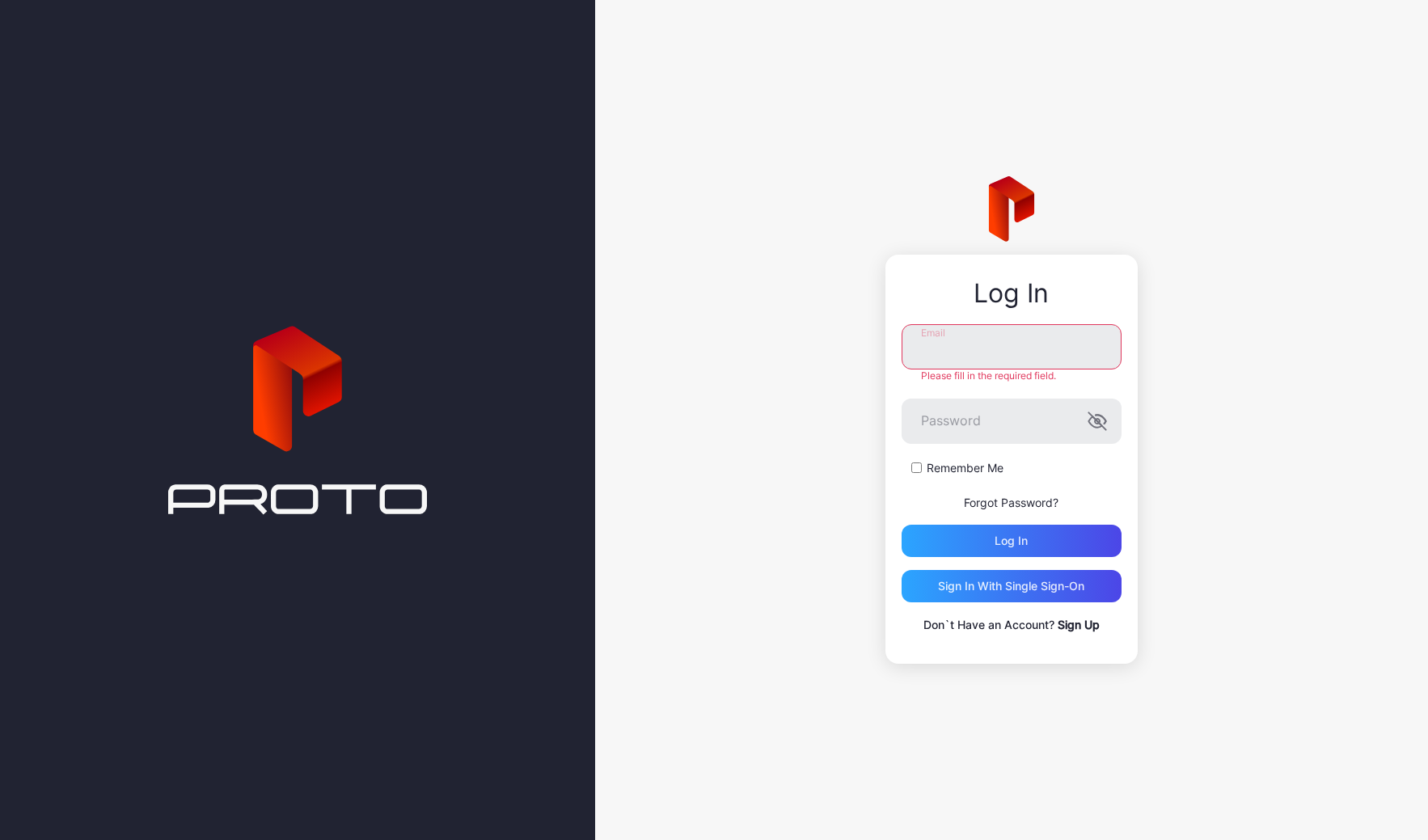
type input "**********"
click at [776, 437] on div "**********" at bounding box center [1011, 420] width 833 height 840
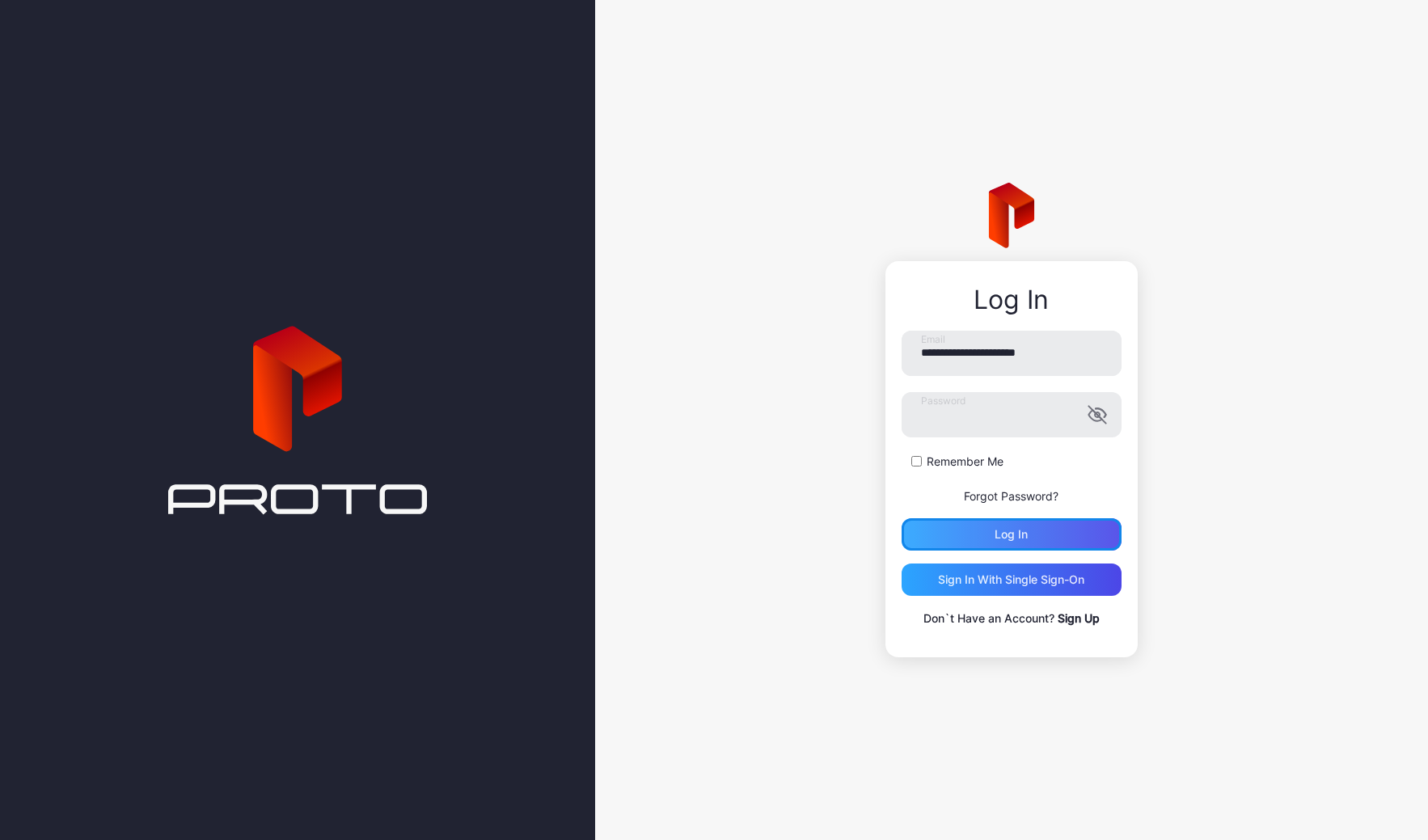
click at [1007, 540] on div "Log in" at bounding box center [1011, 535] width 33 height 13
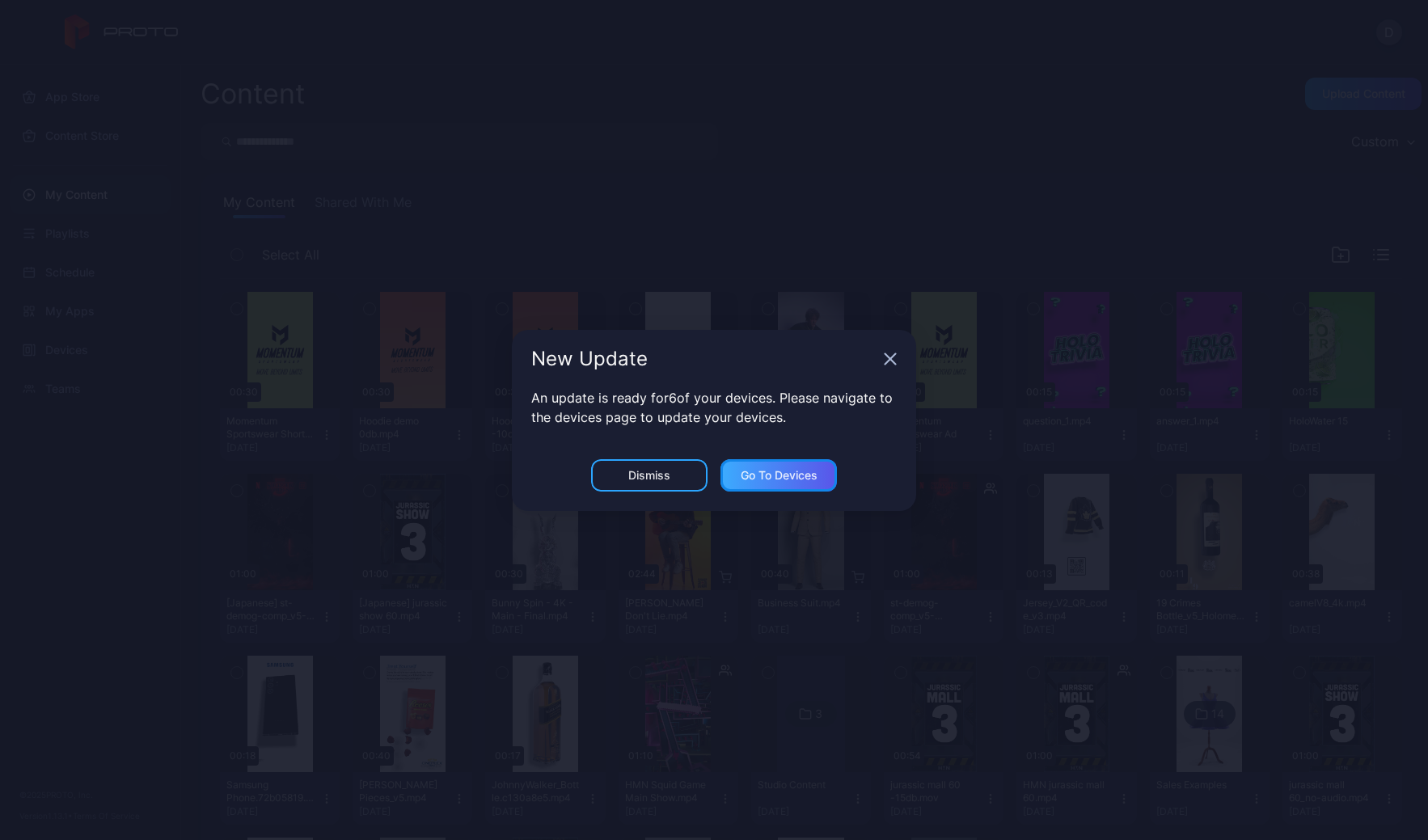
click at [781, 477] on div "Go to devices" at bounding box center [778, 475] width 76 height 13
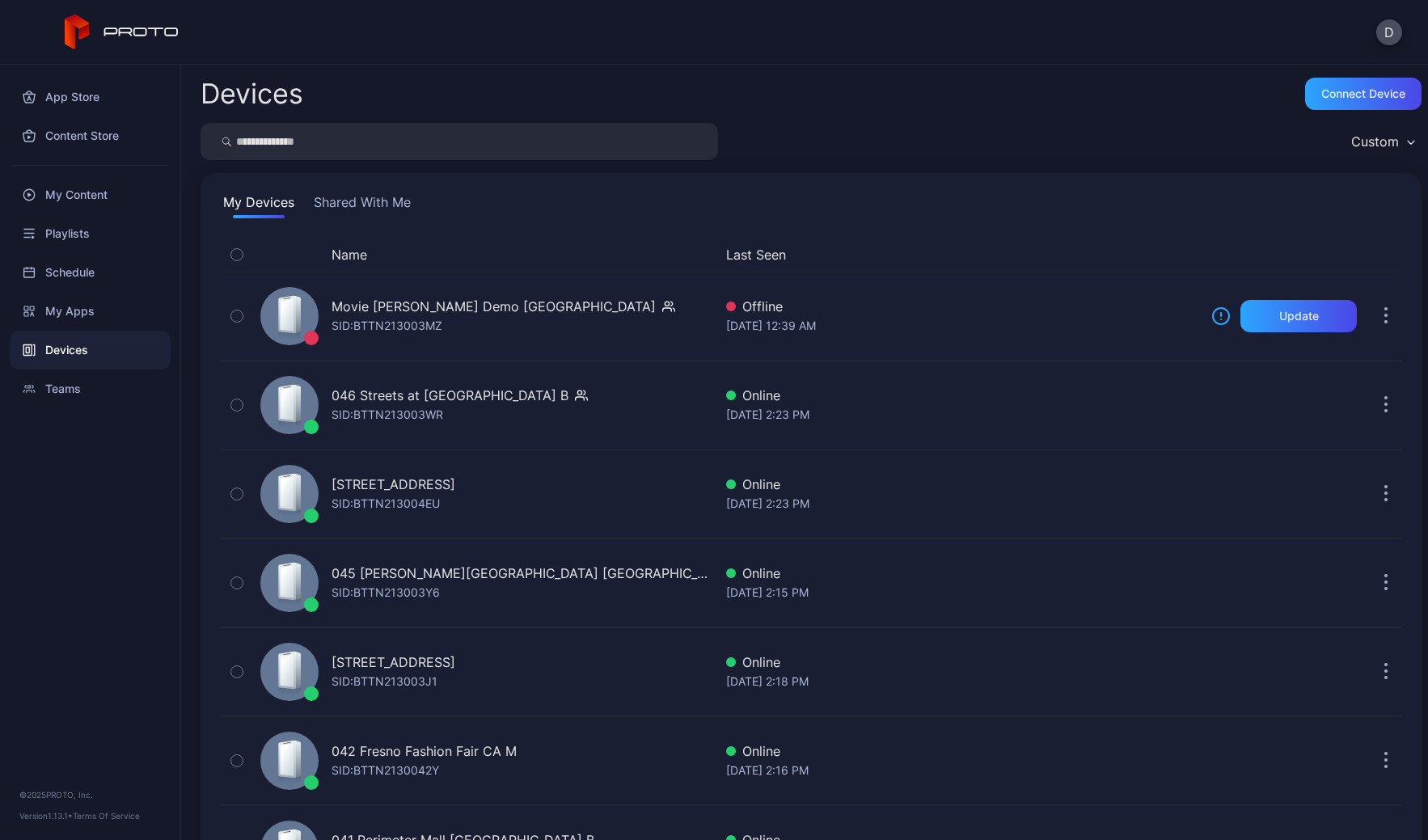
click at [341, 208] on button "Shared With Me" at bounding box center [362, 205] width 103 height 26
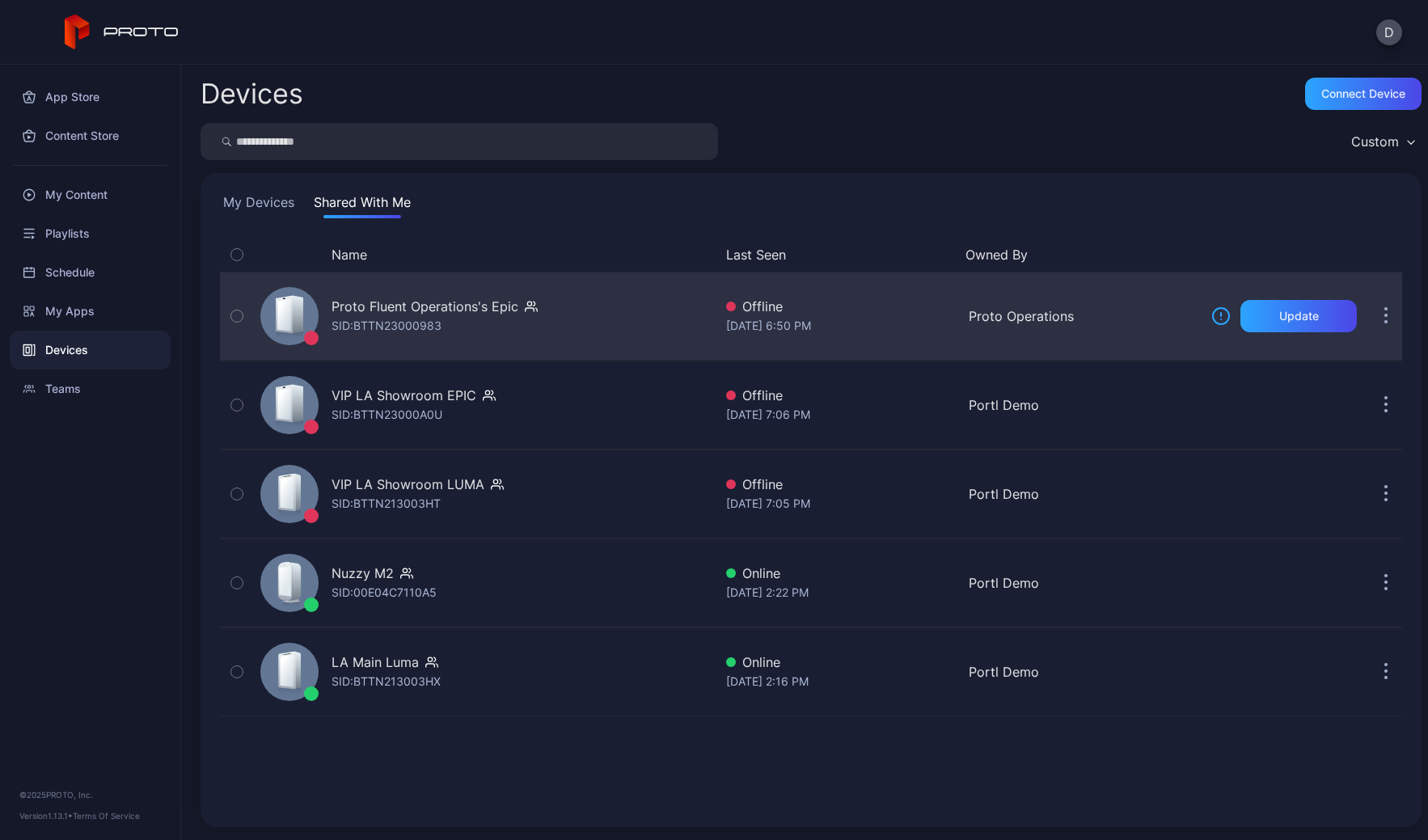
click at [634, 303] on div "Proto Fluent Operations's Epic SID: BTTN23000983" at bounding box center [483, 316] width 459 height 81
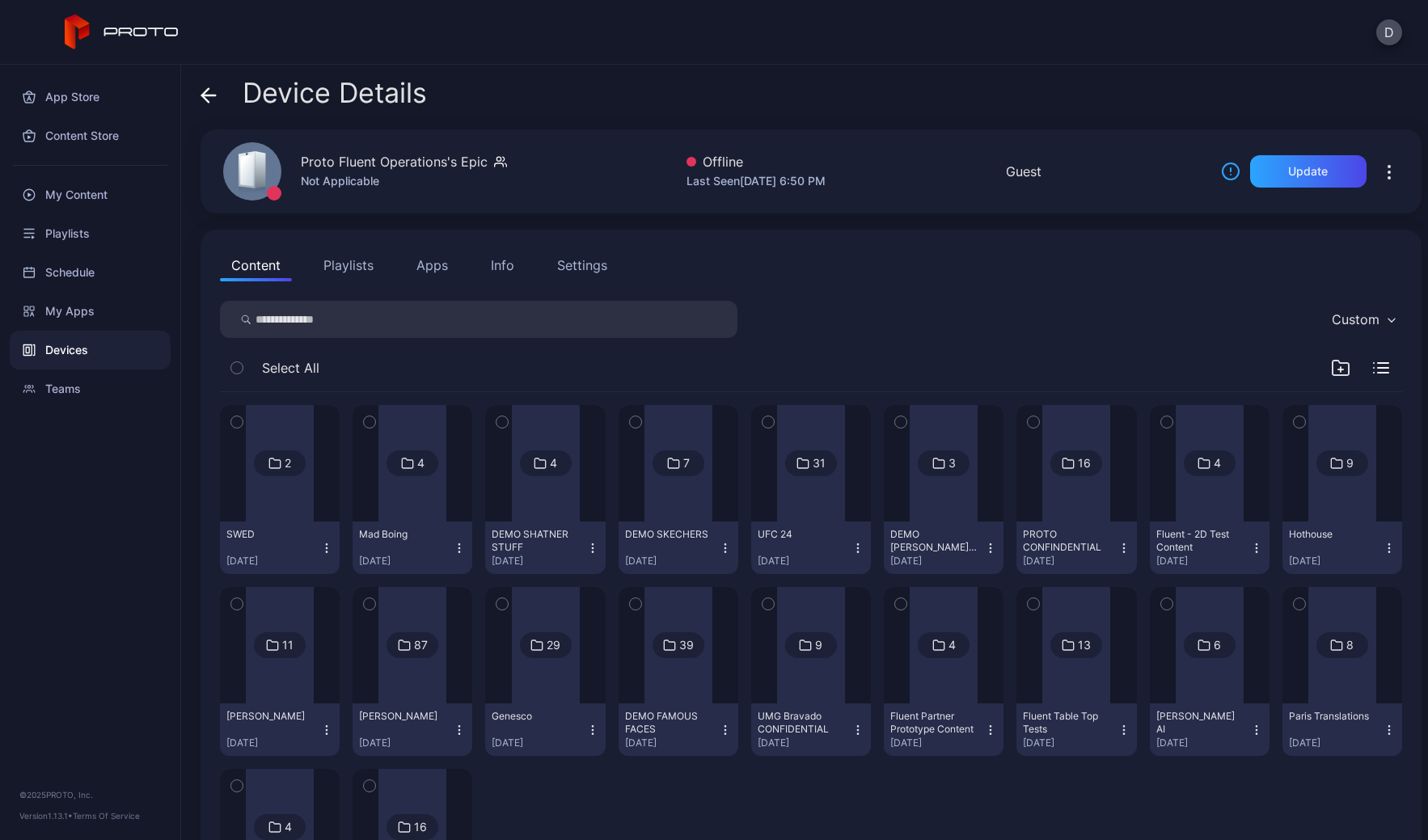
click at [579, 263] on div "Settings" at bounding box center [582, 265] width 50 height 20
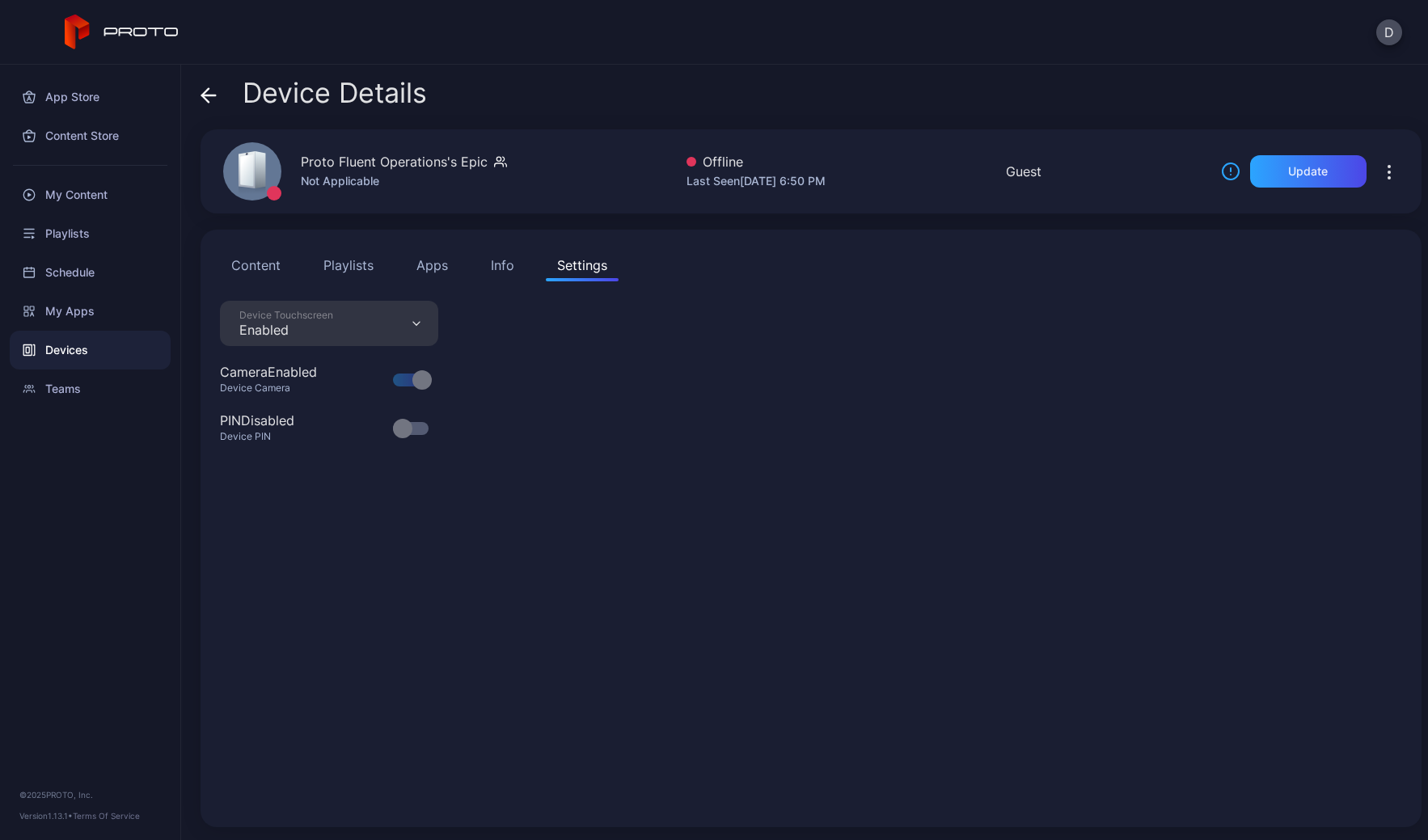
click at [480, 269] on button "Info" at bounding box center [502, 265] width 46 height 32
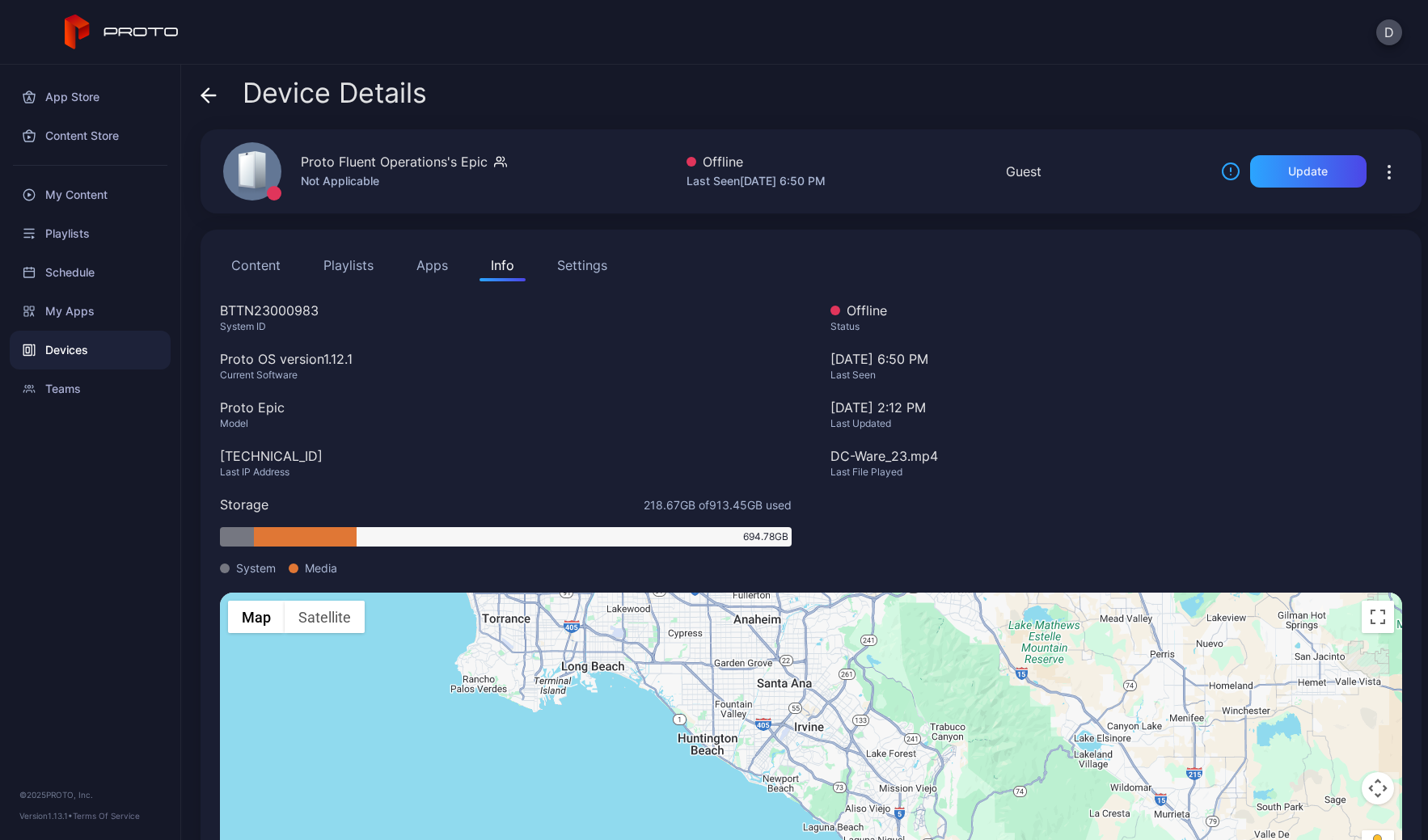
click at [262, 265] on button "Content" at bounding box center [256, 265] width 72 height 32
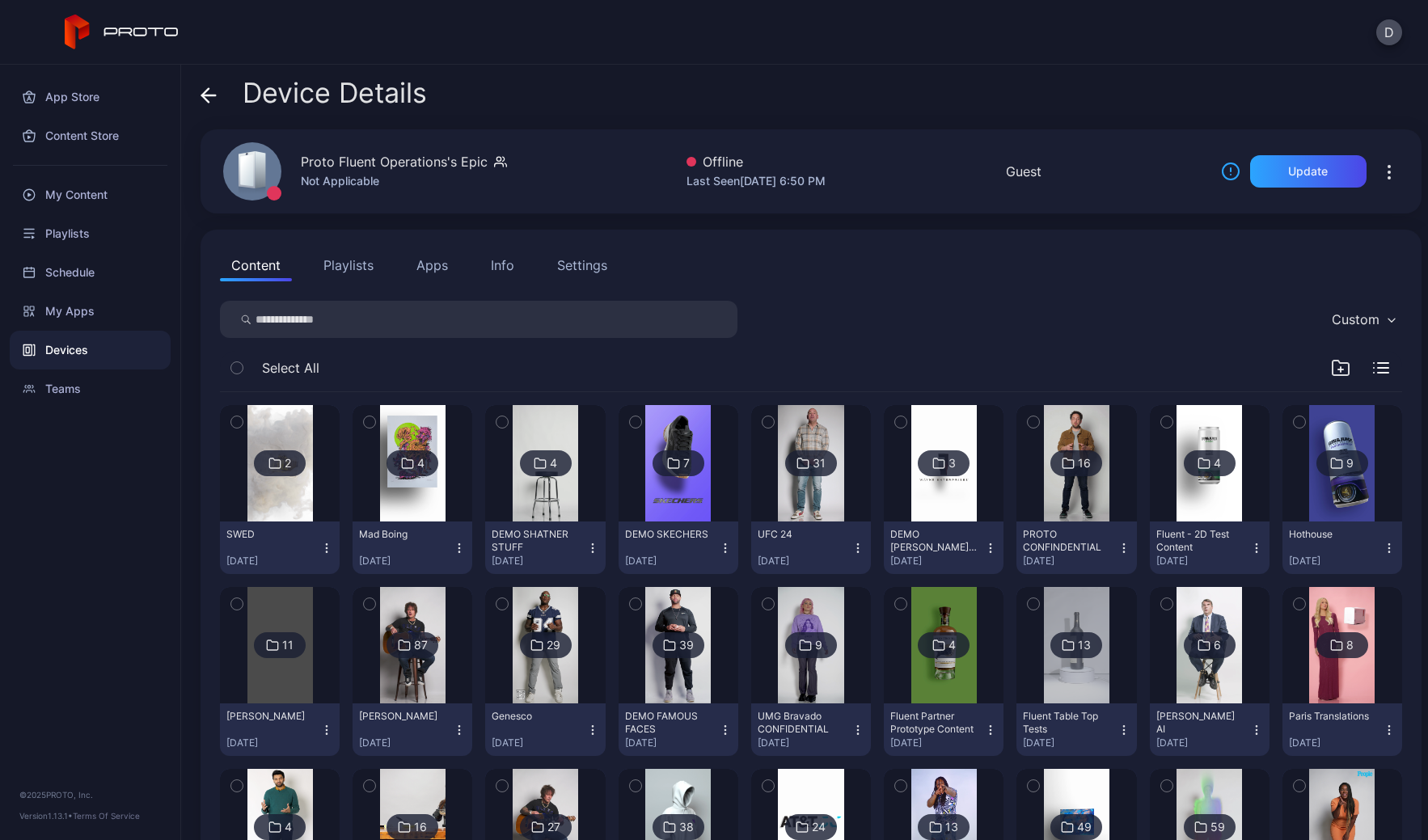
click at [208, 88] on icon at bounding box center [205, 94] width 6 height 13
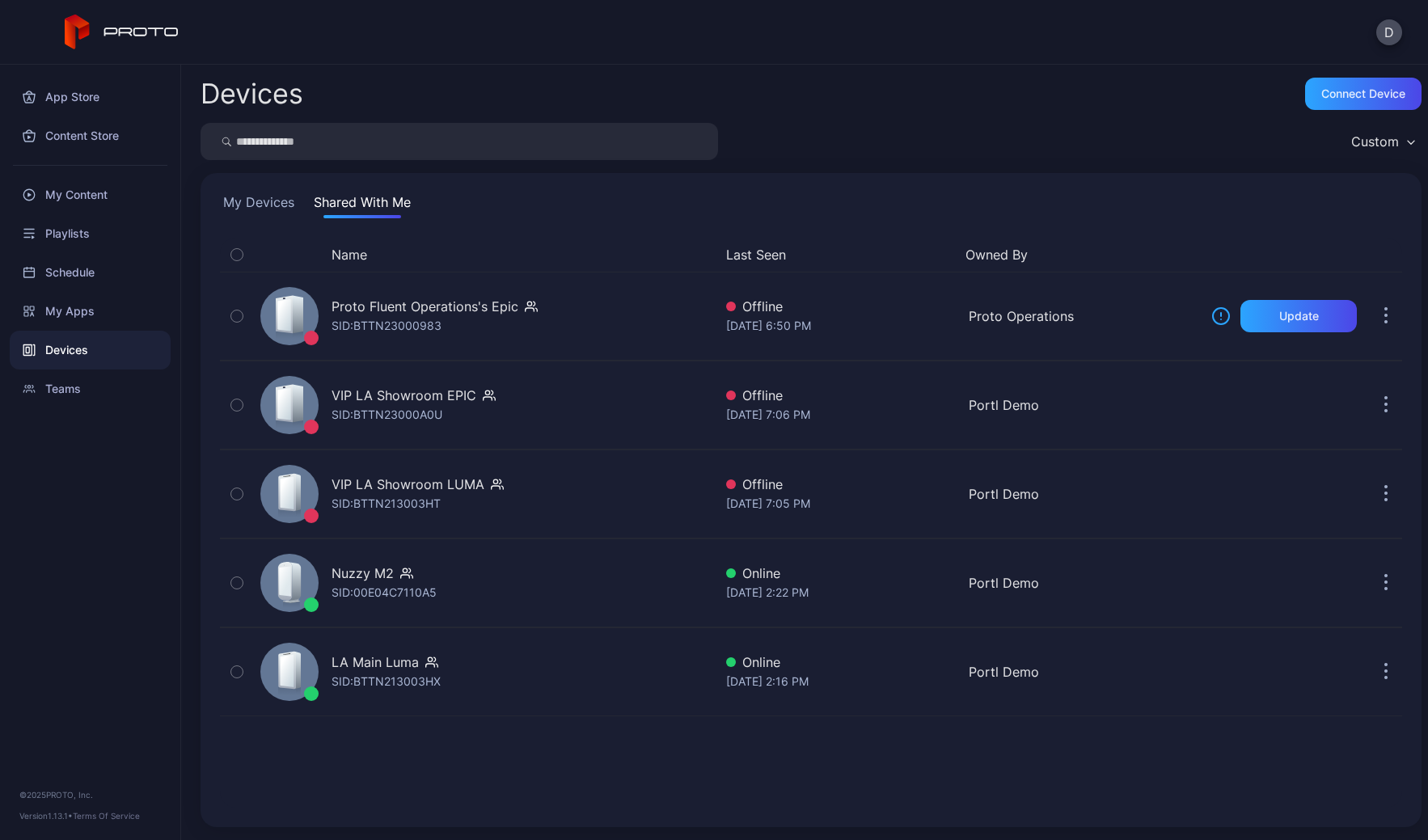
click at [271, 199] on button "My Devices" at bounding box center [259, 205] width 77 height 26
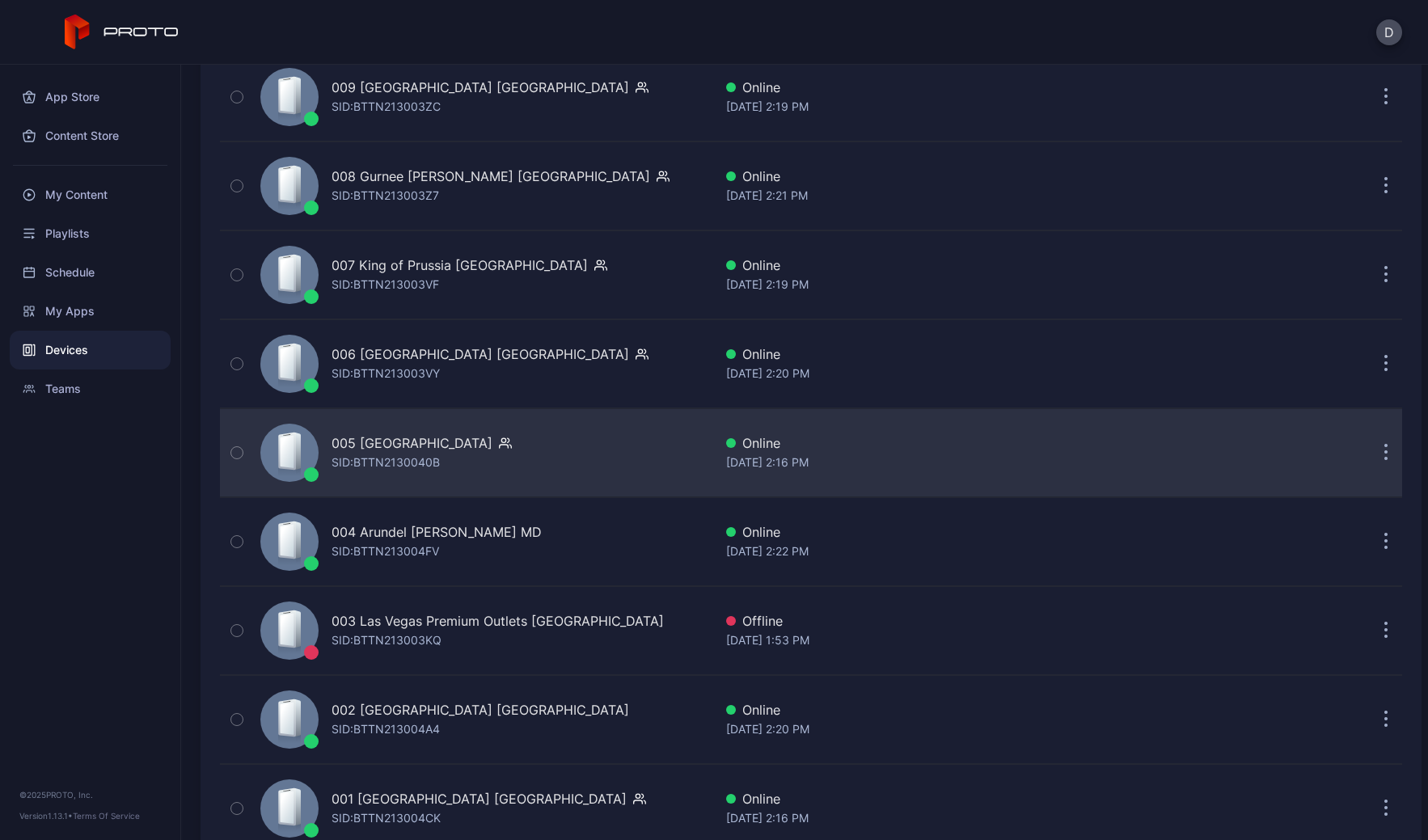
scroll to position [3732, 0]
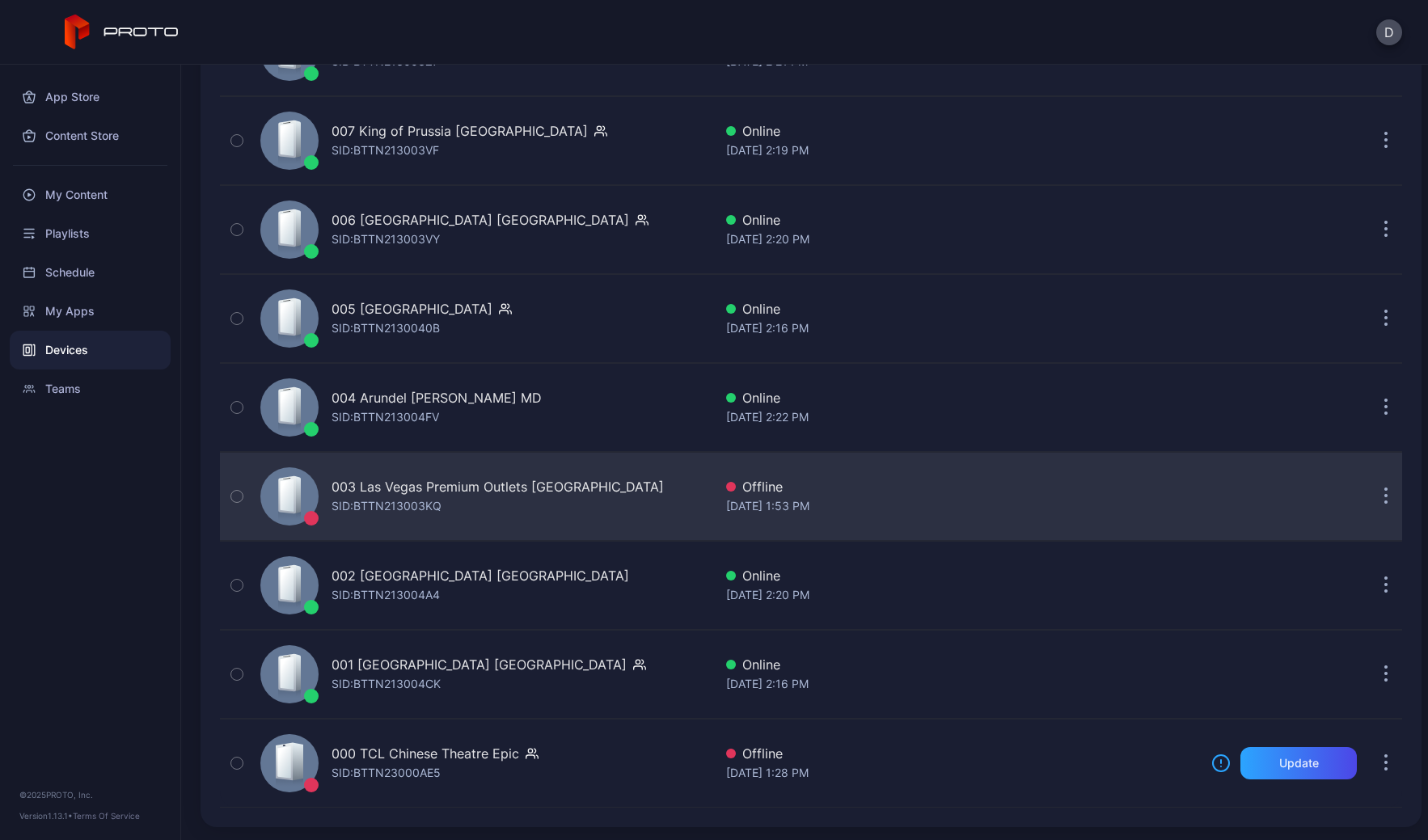
click at [642, 488] on div "003 Las Vegas Premium Outlets South NV SID: BTTN213003KQ" at bounding box center [483, 496] width 459 height 81
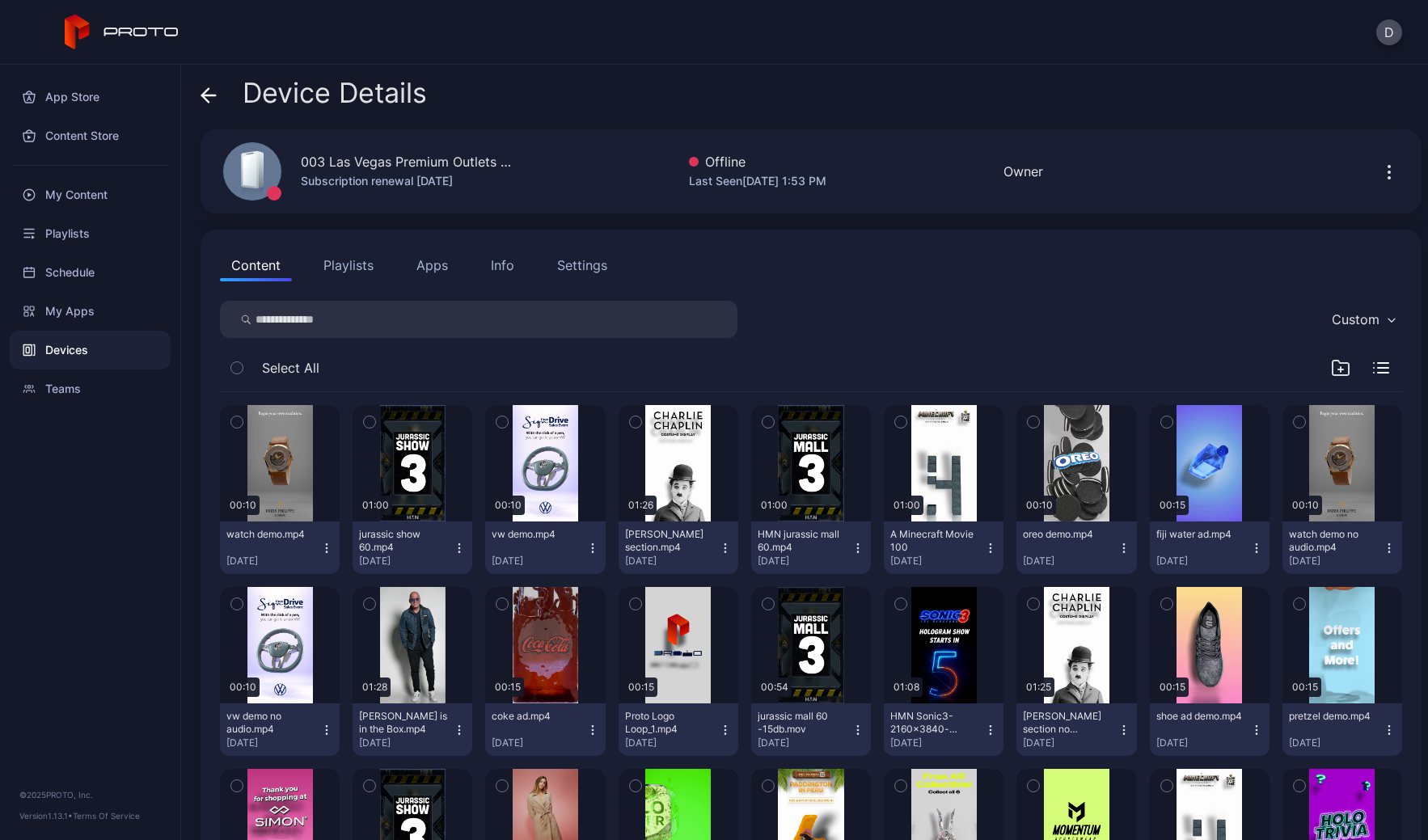
click at [209, 95] on icon at bounding box center [208, 95] width 13 height 0
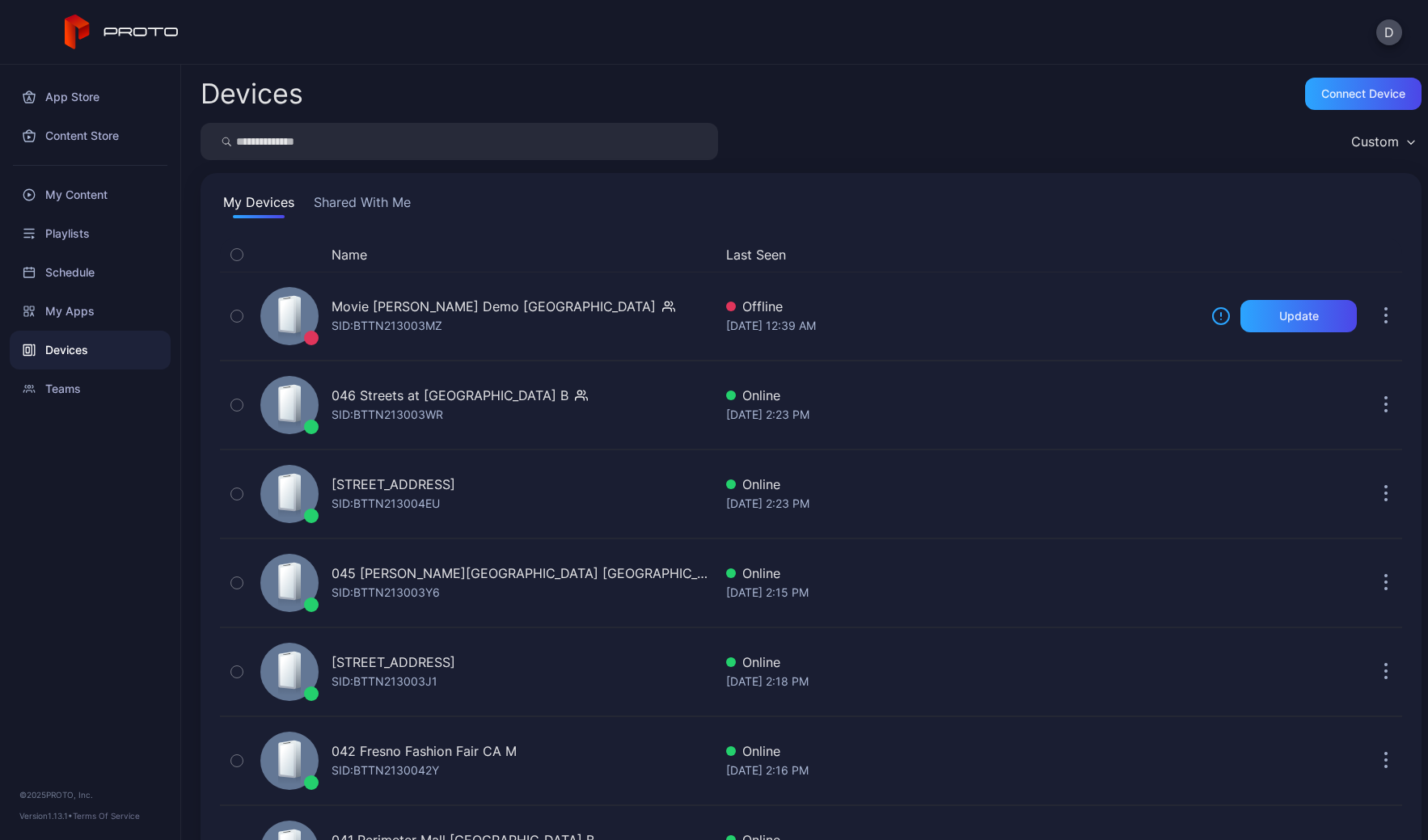
scroll to position [3732, 0]
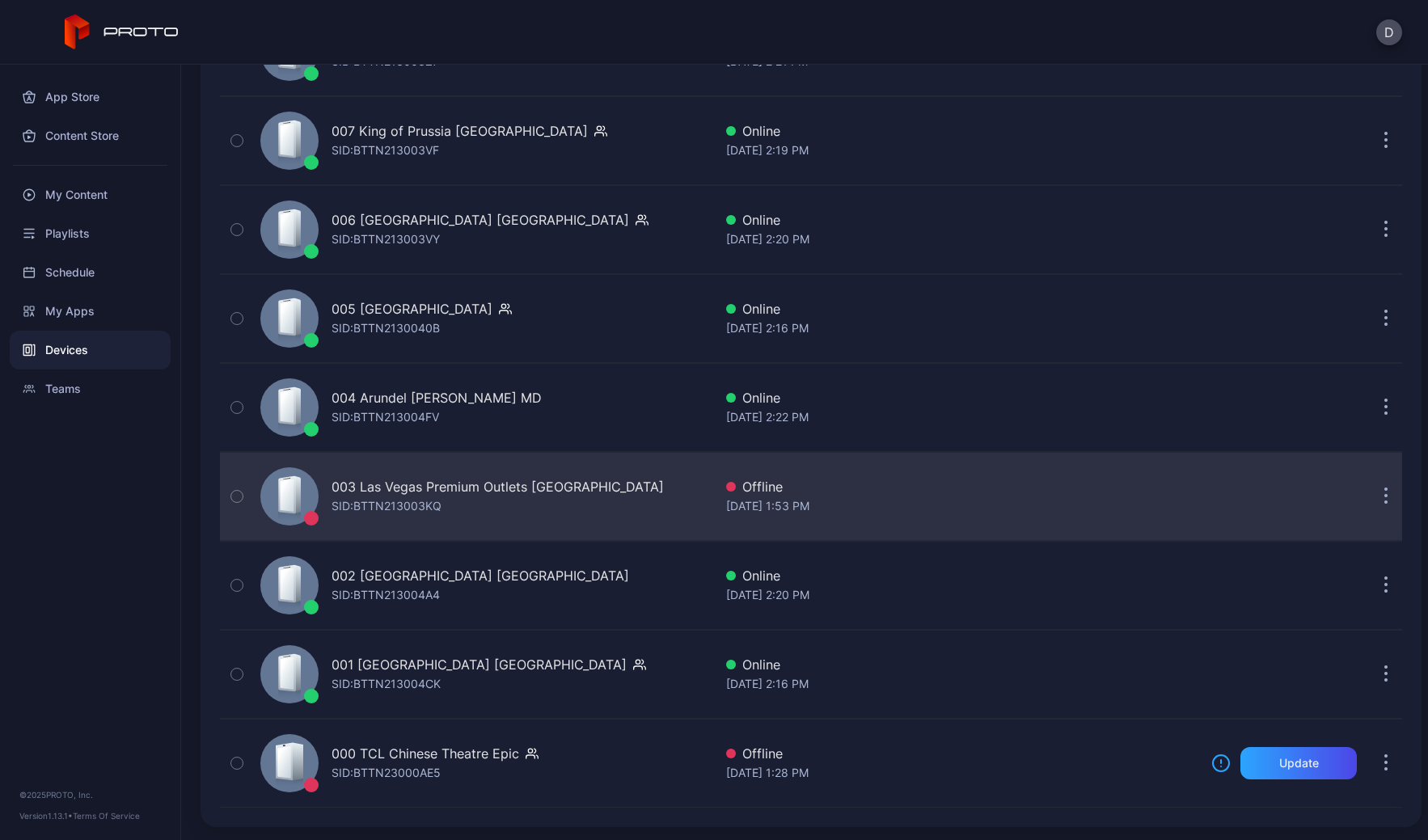
click at [488, 497] on div "003 Las Vegas Premium Outlets South NV SID: BTTN213003KQ" at bounding box center [498, 496] width 333 height 39
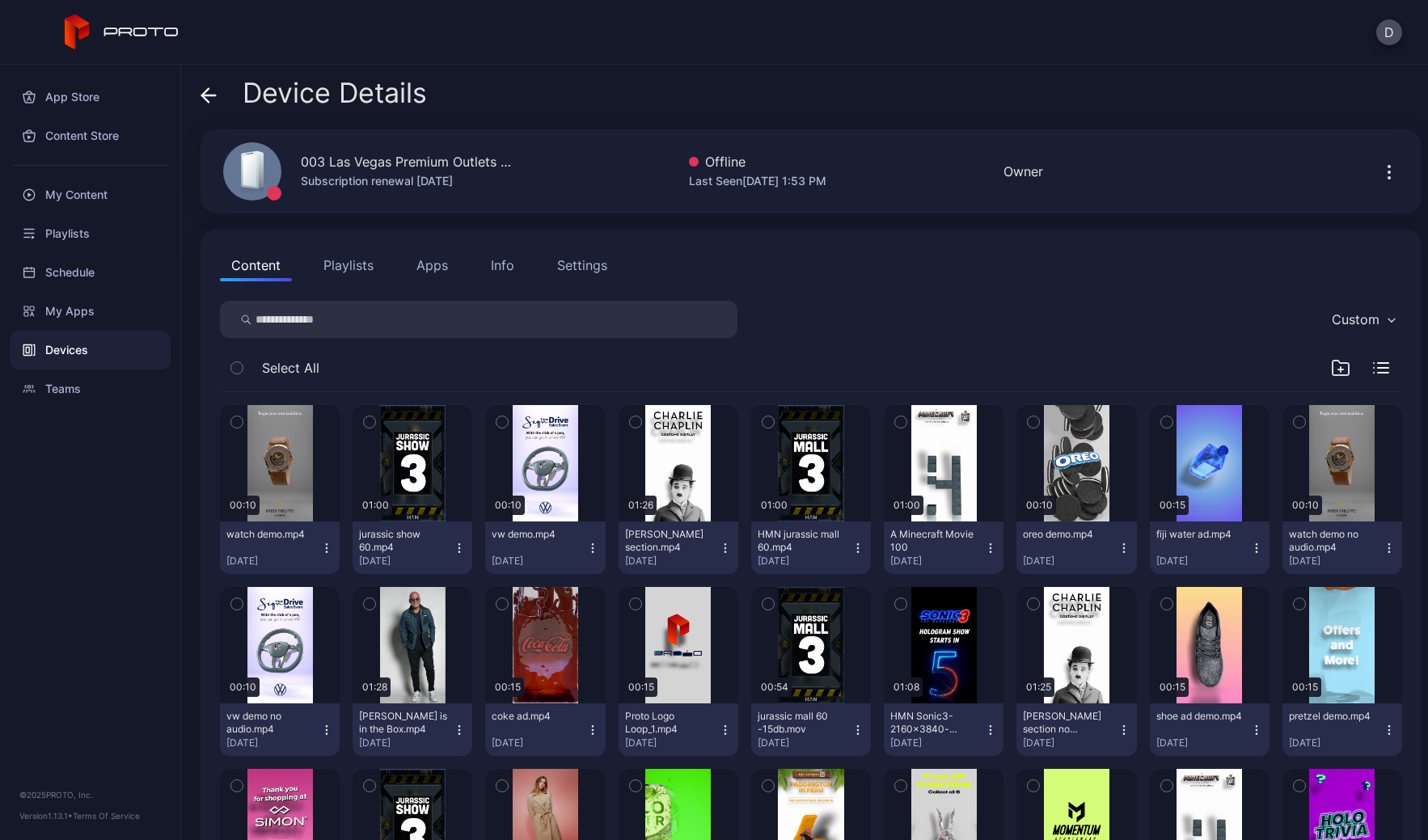
click at [808, 267] on div "Content Playlists Apps Info Settings" at bounding box center [812, 265] width 1183 height 32
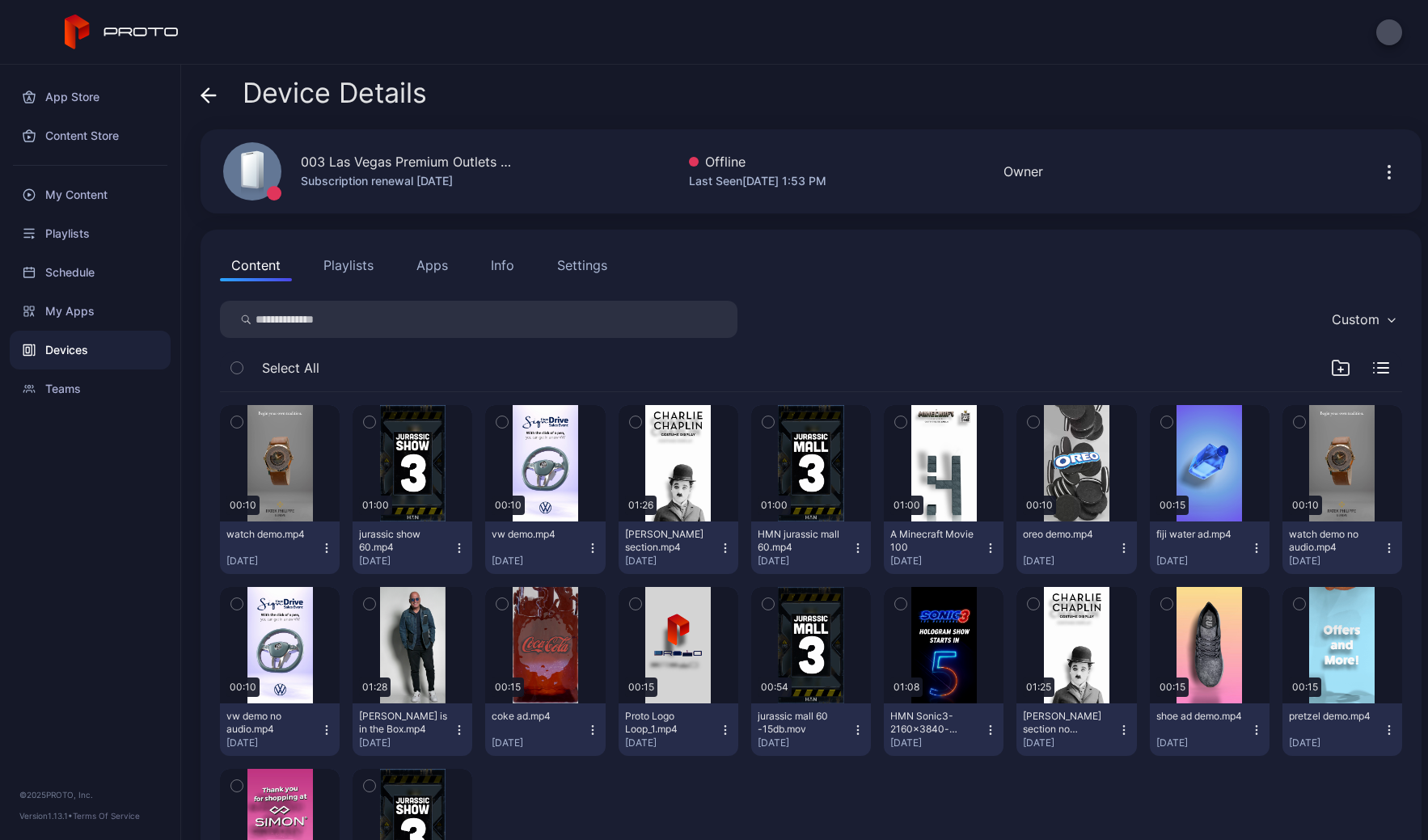
click at [421, 266] on button "Apps" at bounding box center [432, 265] width 54 height 32
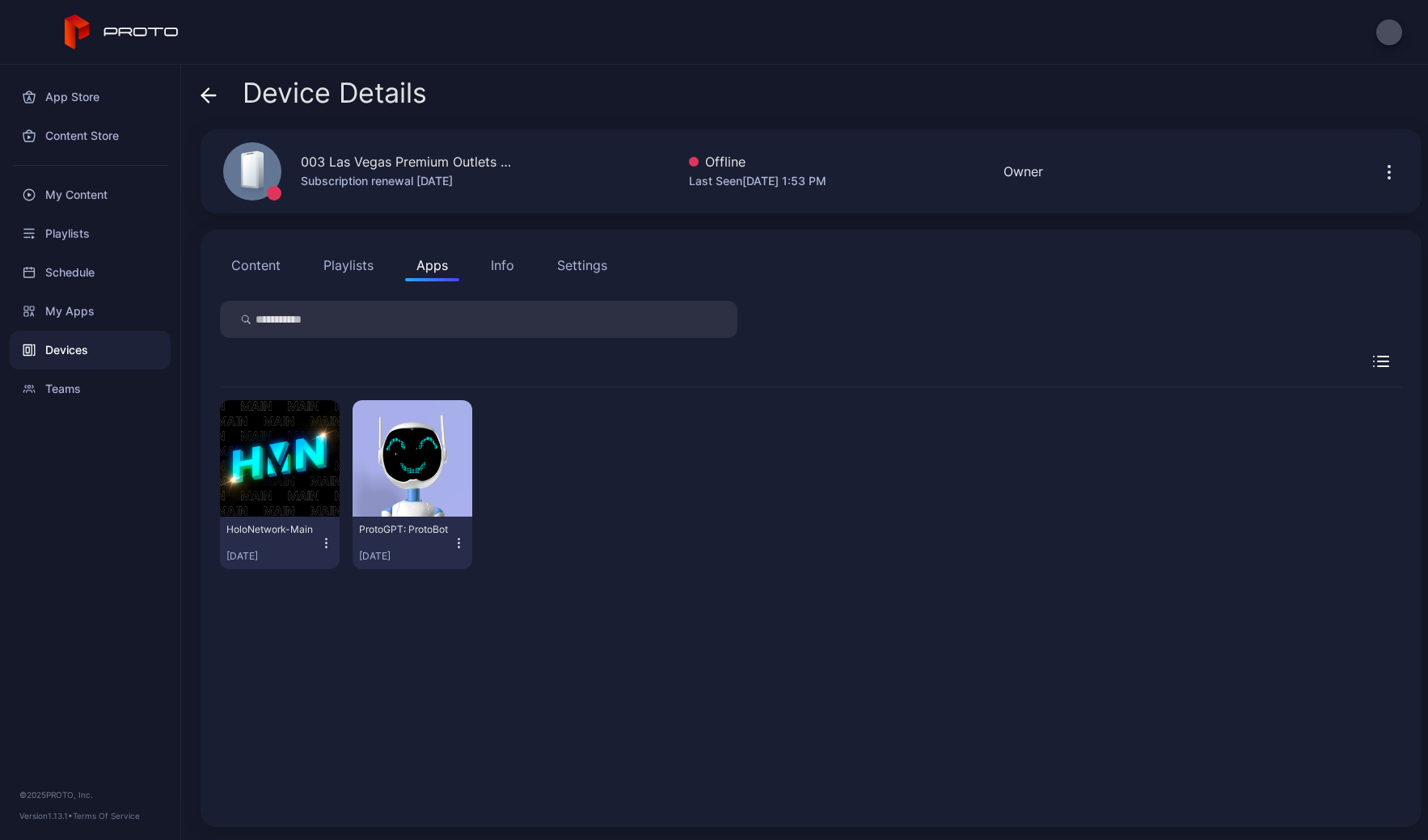
click at [328, 550] on icon "button" at bounding box center [325, 544] width 13 height 16
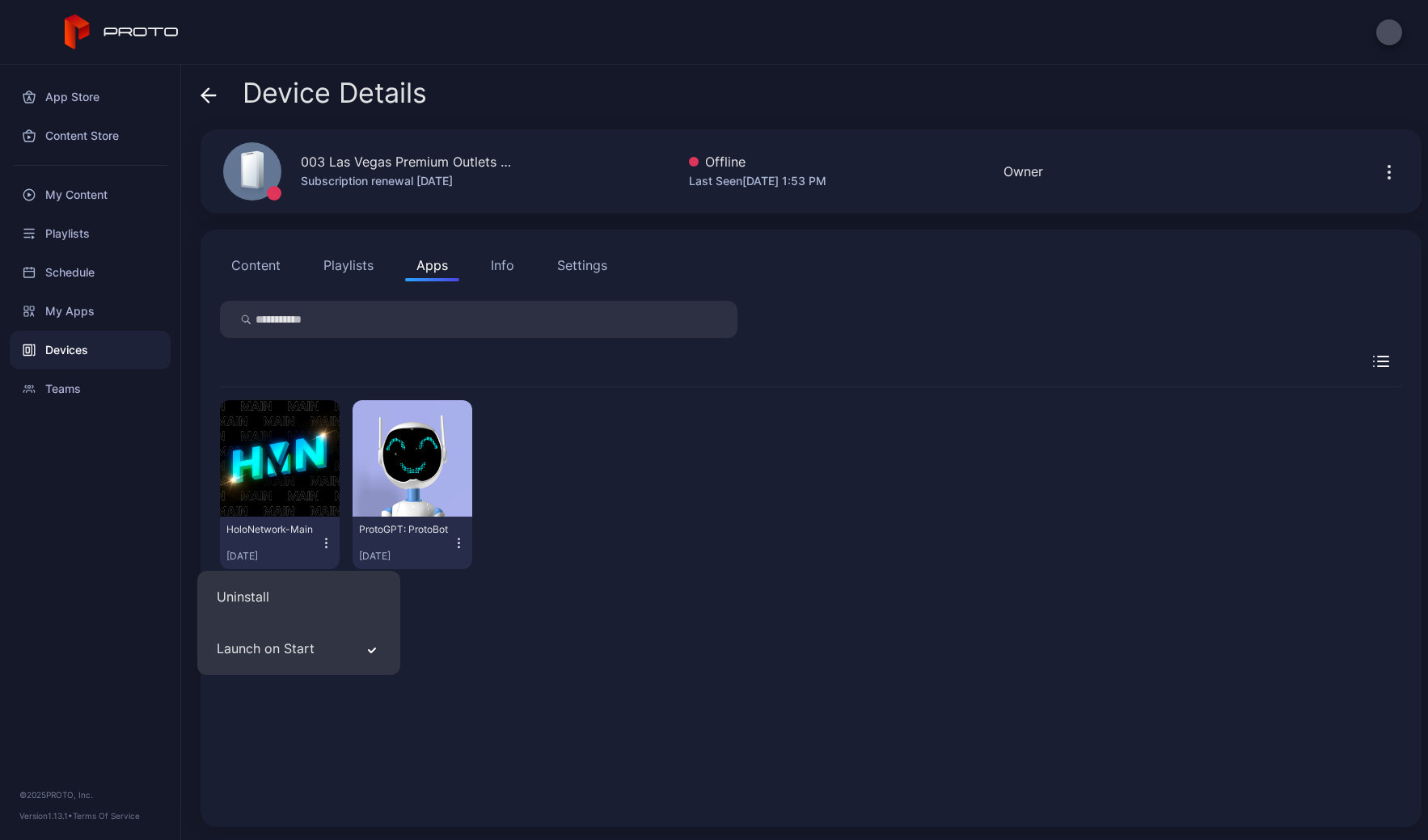
click at [327, 549] on icon "button" at bounding box center [325, 544] width 13 height 16
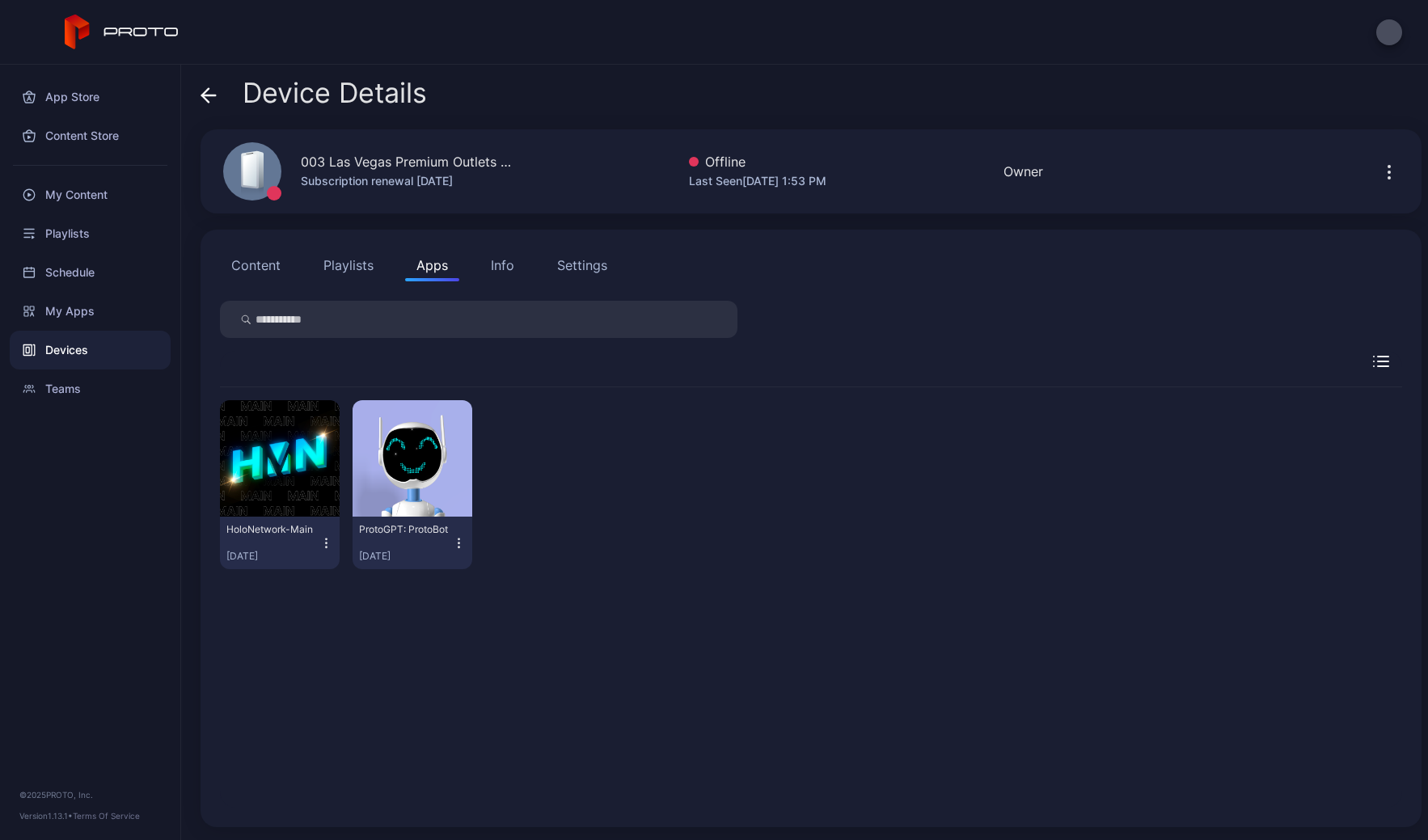
click at [669, 451] on div "HoloNetwork-Main Sep 10, 2025 ProtoGPT: ProtoBot Oct 28, 2024" at bounding box center [812, 484] width 1183 height 195
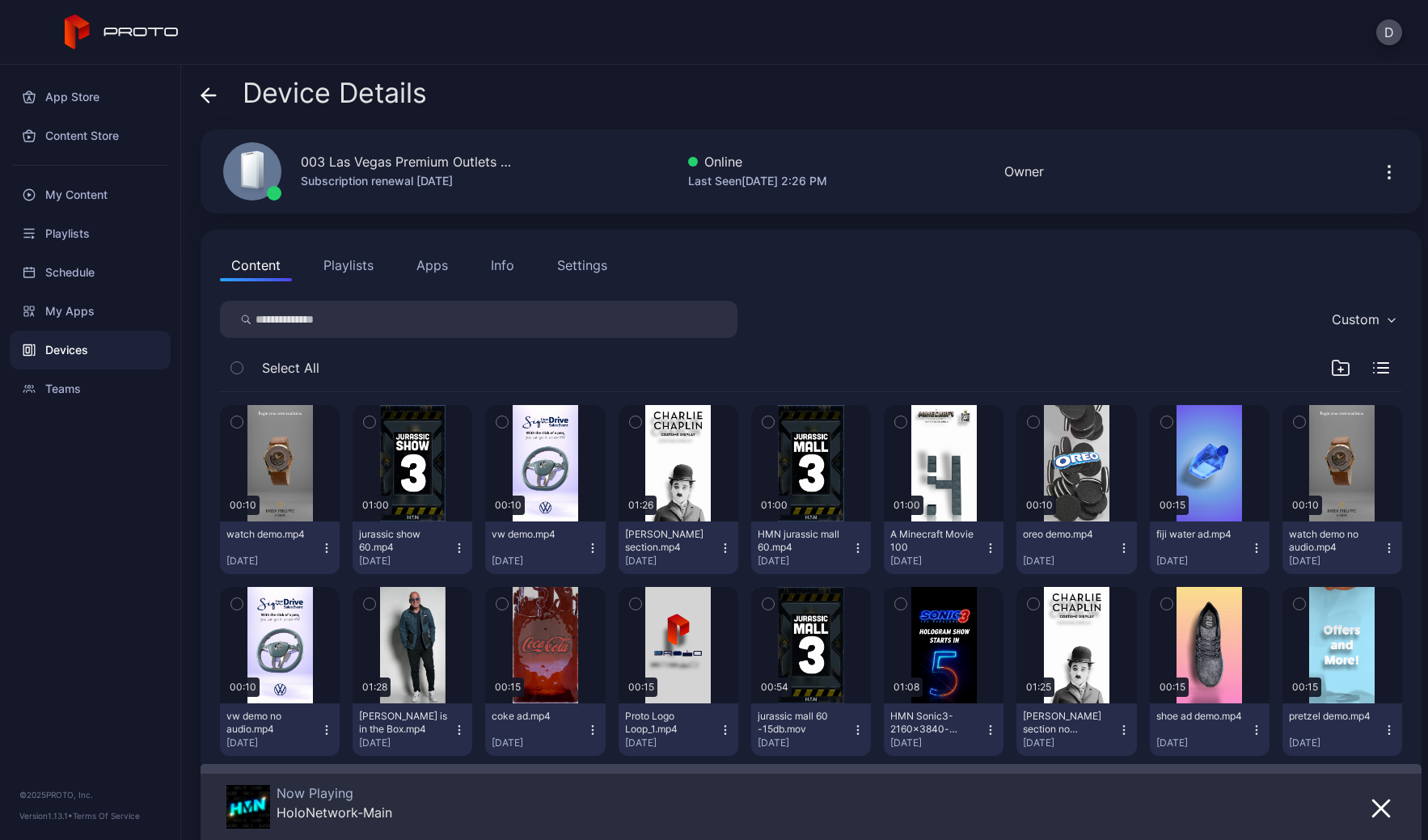
click at [208, 95] on icon at bounding box center [208, 95] width 13 height 0
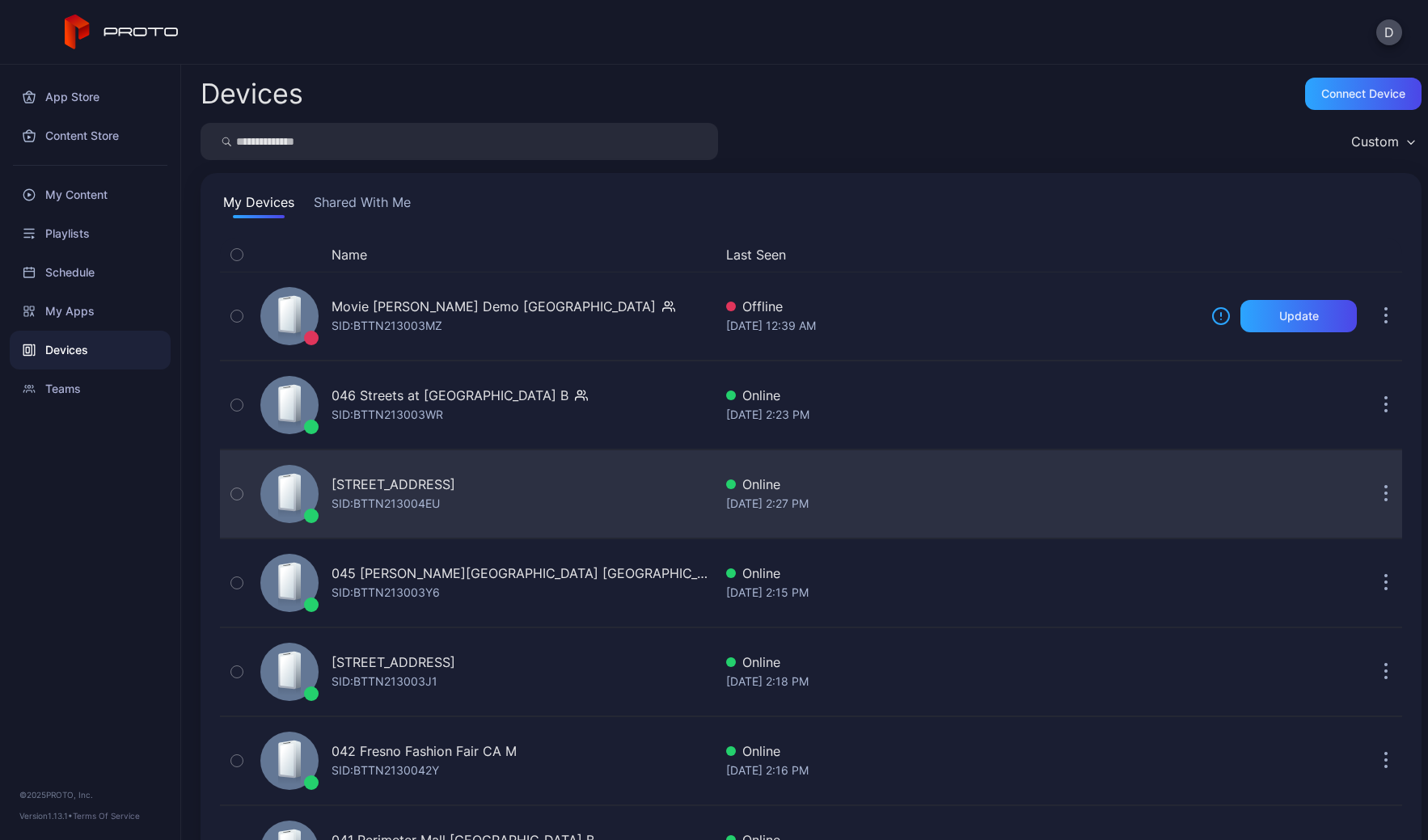
click at [557, 504] on div "043 North Star Mall TX B SID: BTTN213004EU" at bounding box center [483, 494] width 459 height 81
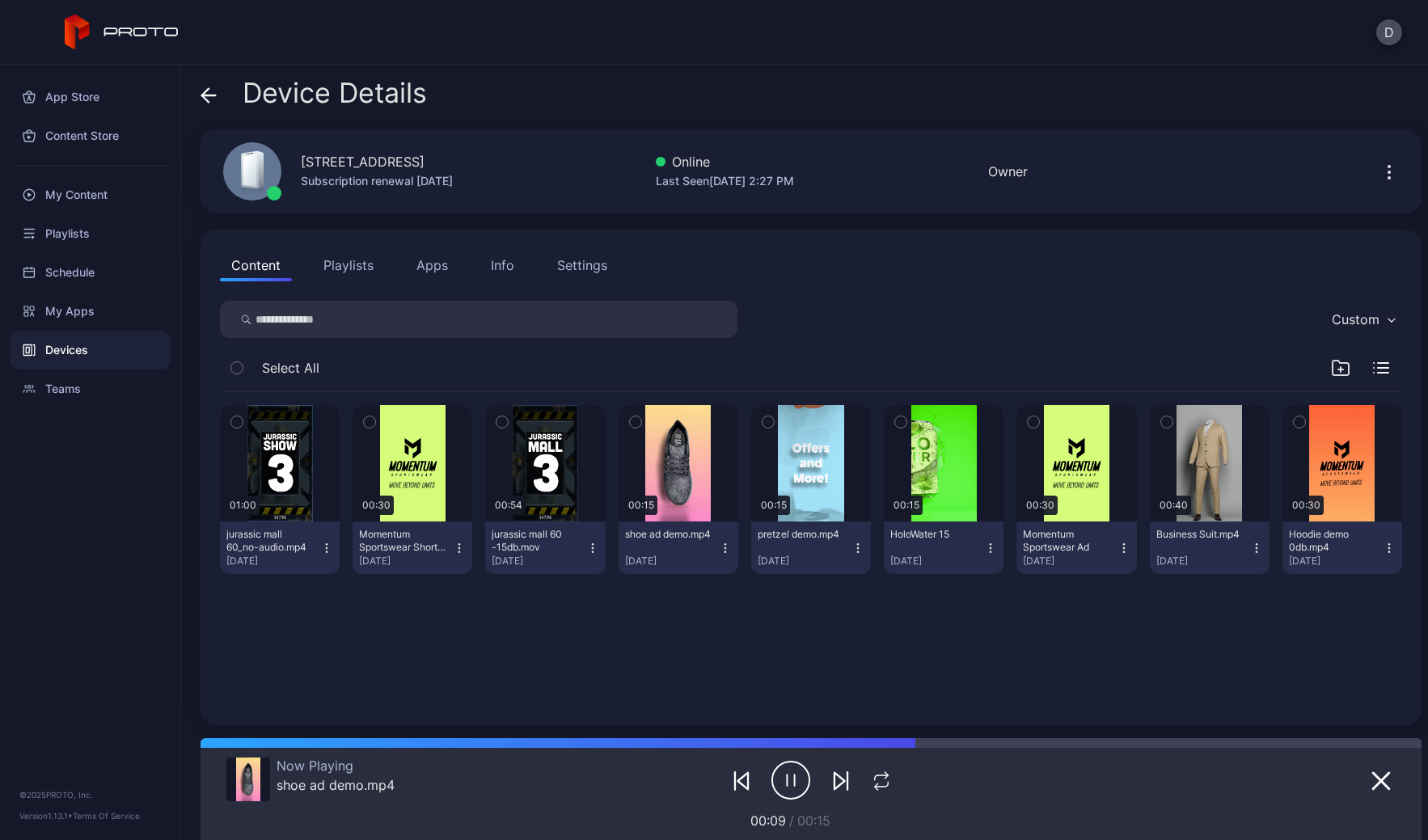
click at [207, 101] on icon at bounding box center [205, 94] width 6 height 13
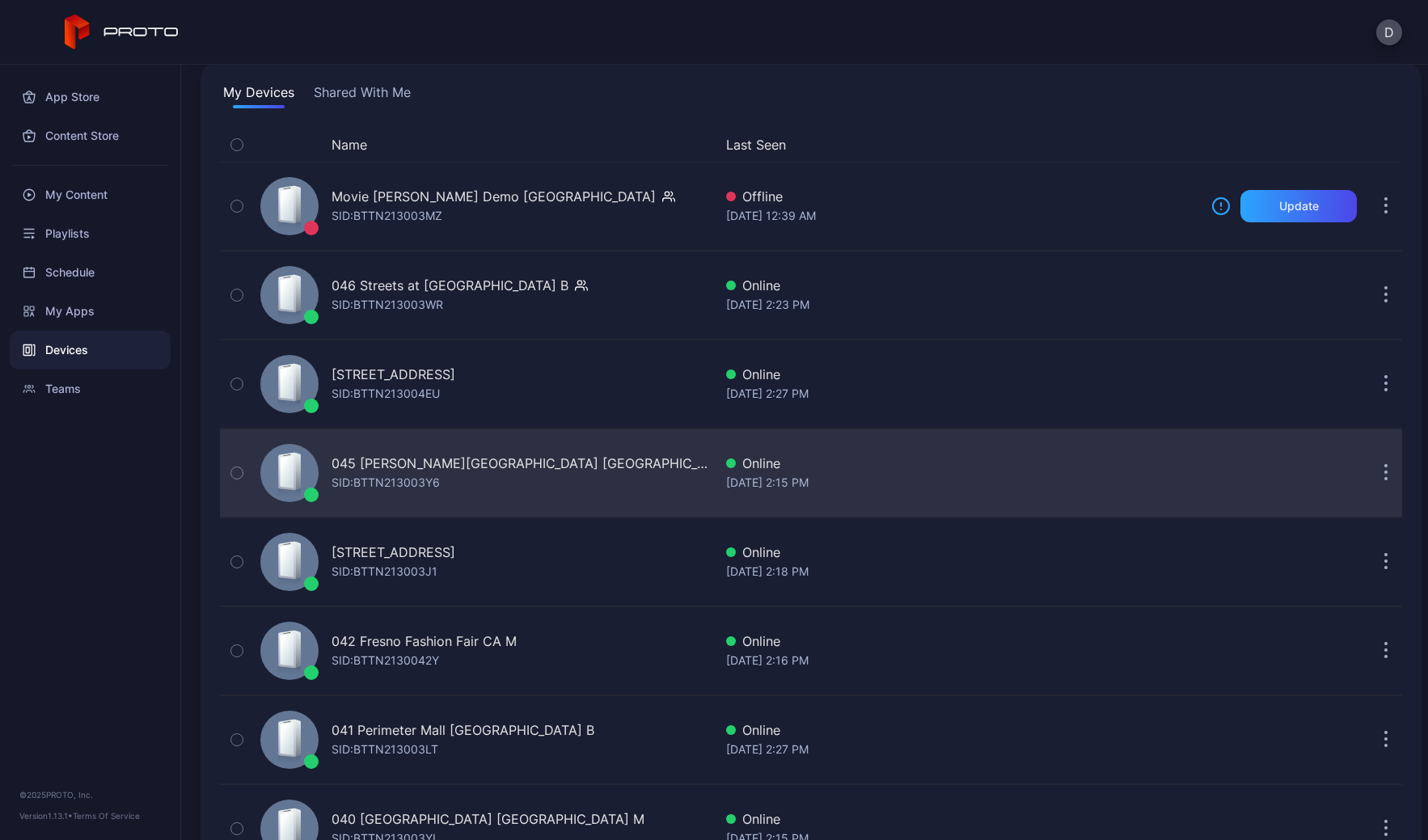
scroll to position [131, 0]
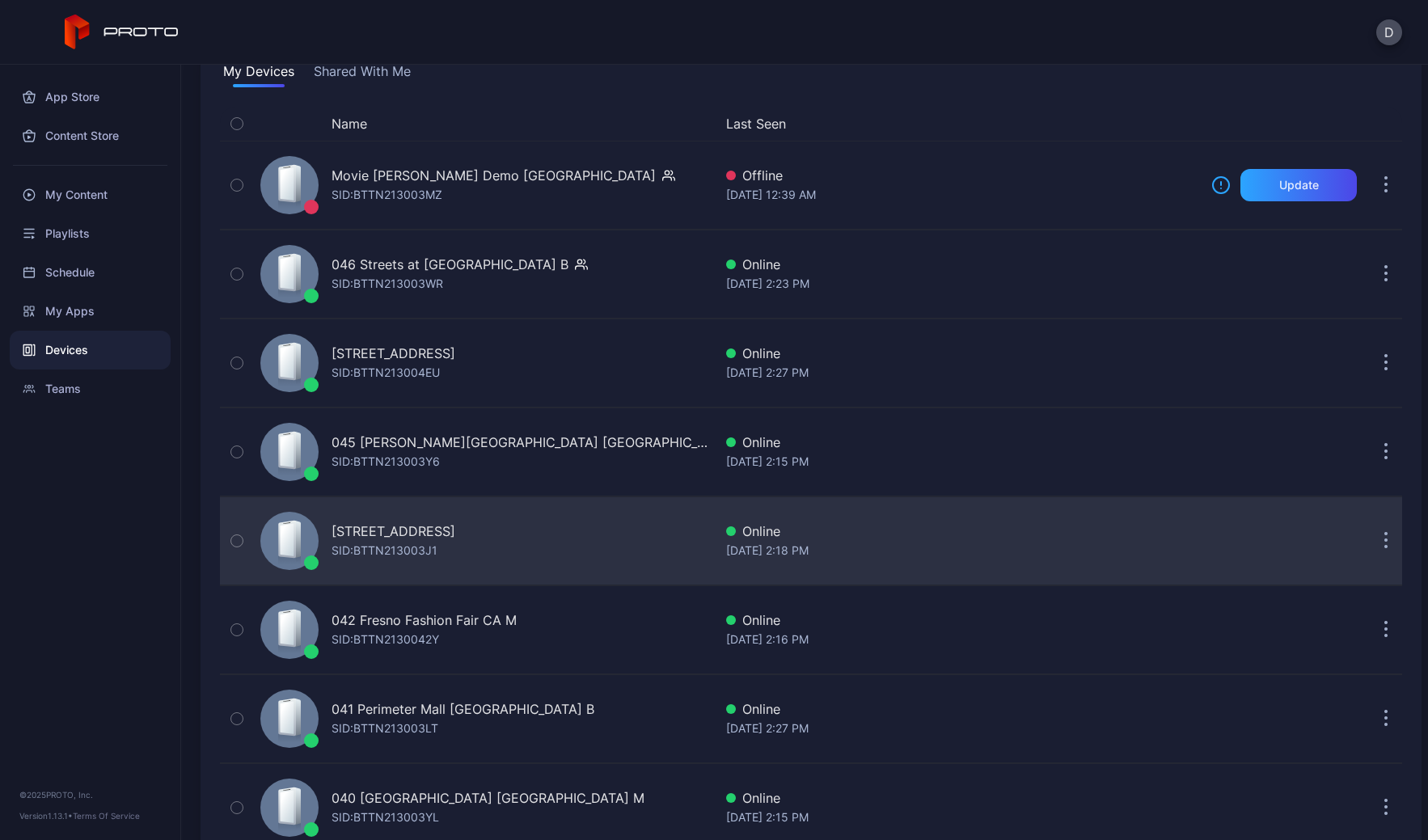
click at [582, 561] on div "044 Kenwood Towne Centre OH B SID: BTTN213003J1" at bounding box center [483, 541] width 459 height 81
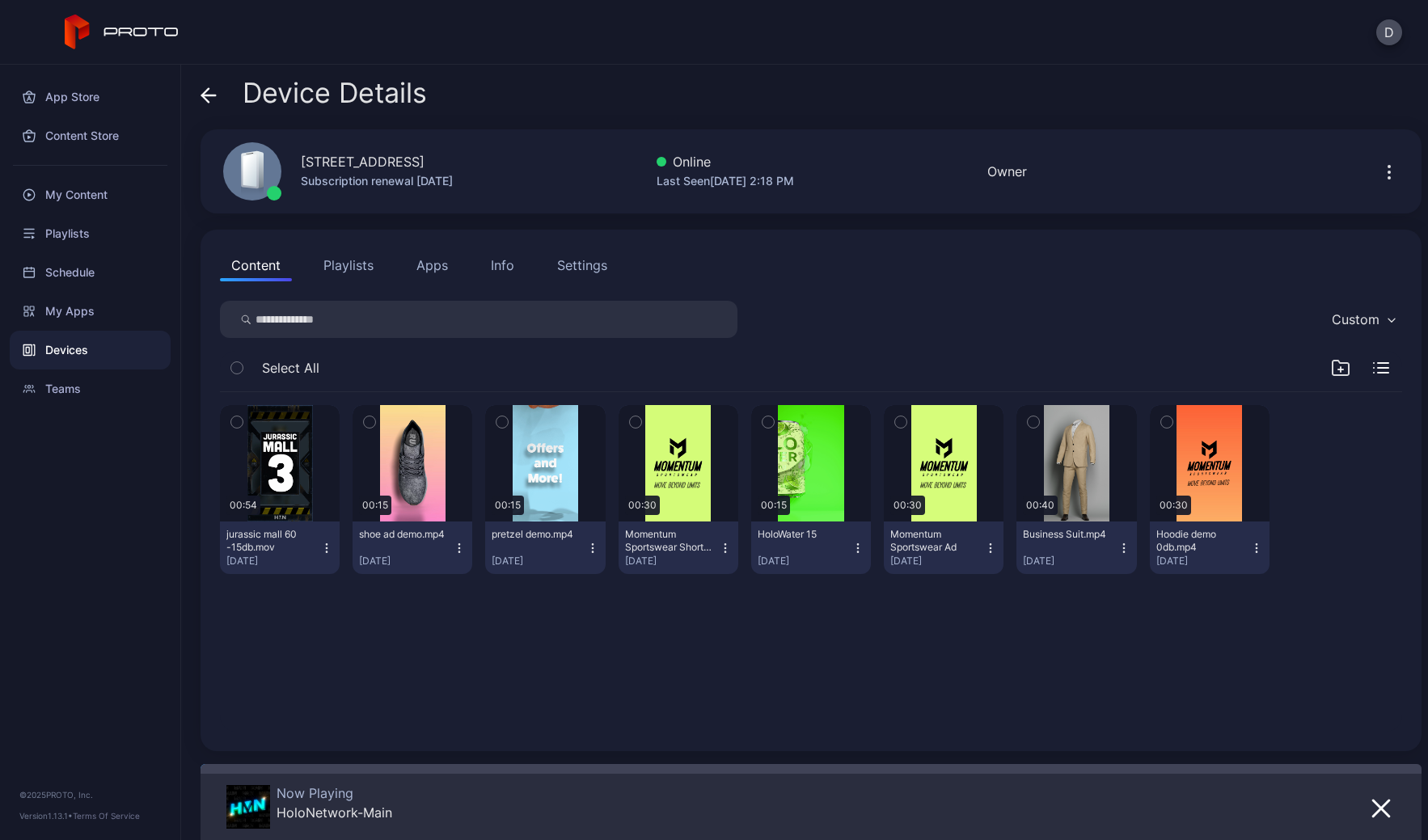
click at [207, 87] on icon at bounding box center [208, 95] width 16 height 16
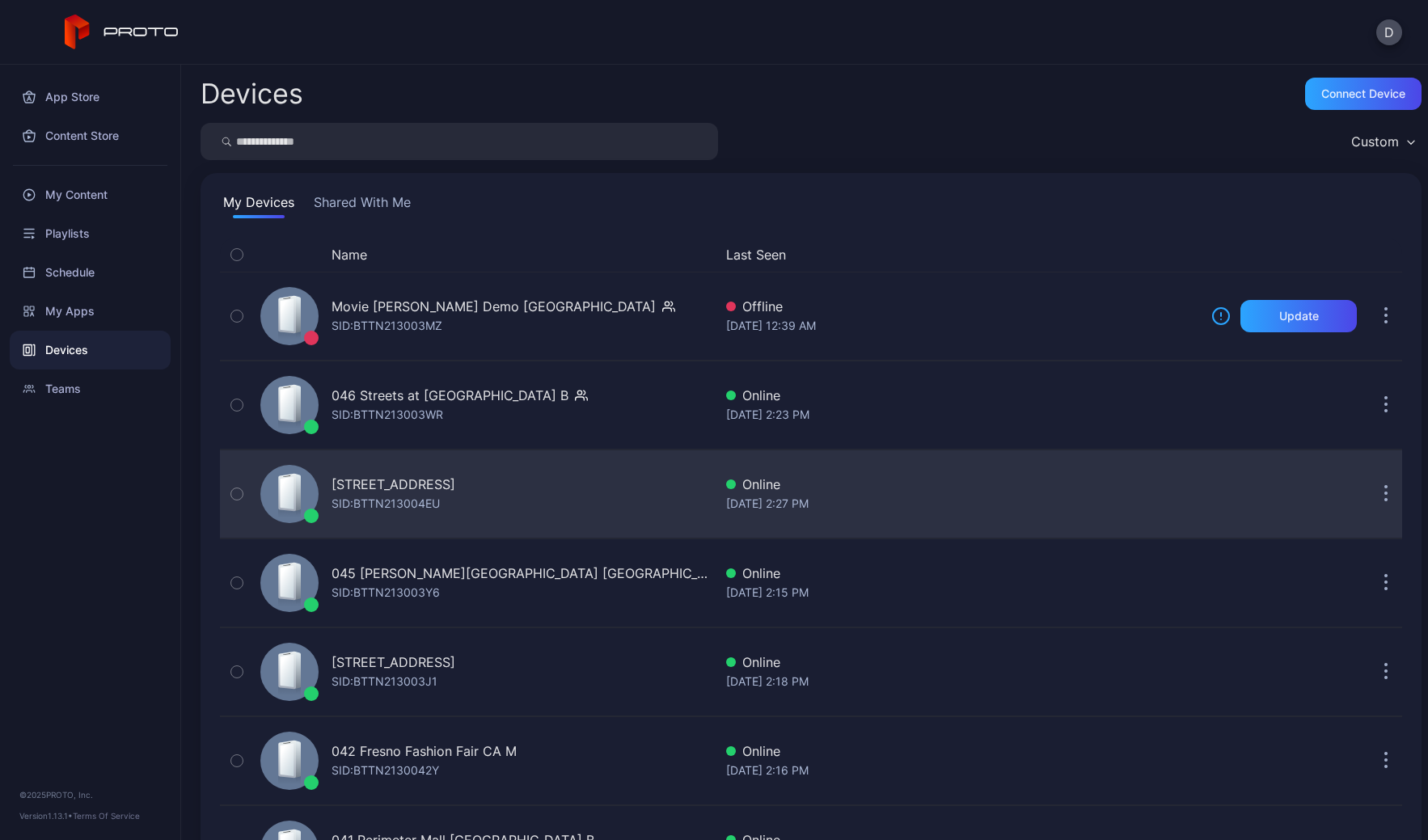
scroll to position [131, 0]
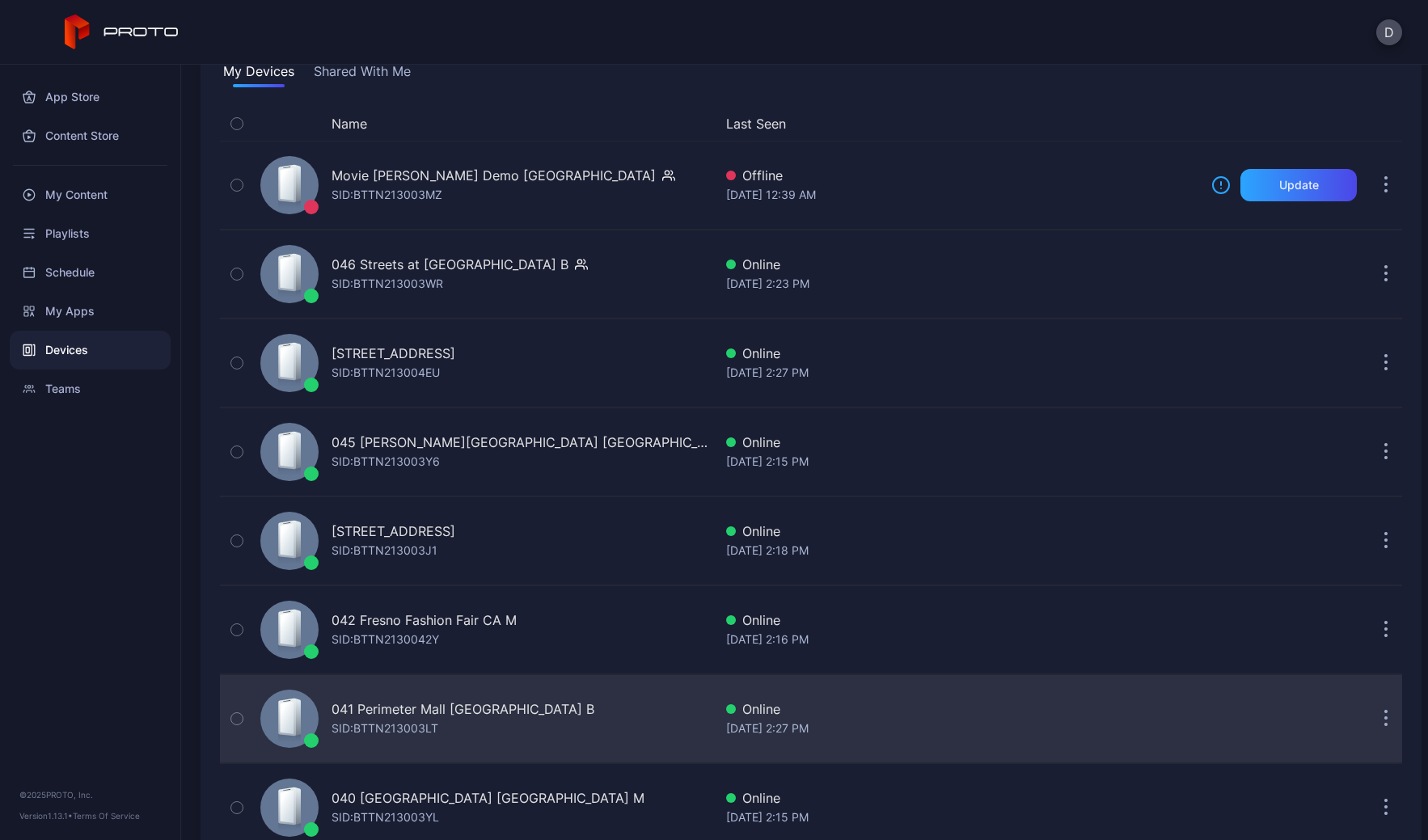
click at [571, 737] on div "041 Perimeter Mall GA B SID: BTTN213003LT" at bounding box center [483, 719] width 459 height 81
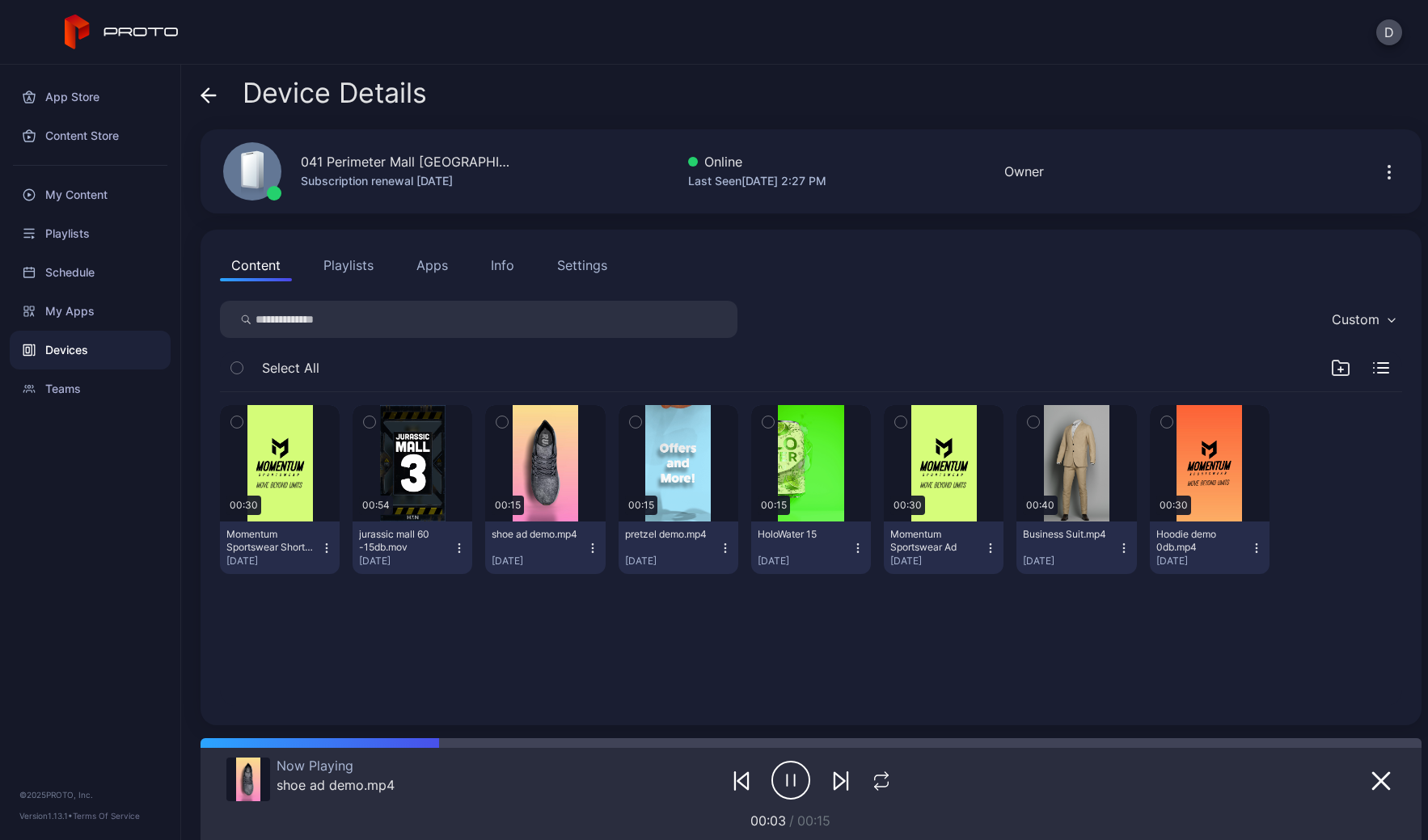
click at [208, 93] on icon at bounding box center [208, 95] width 16 height 16
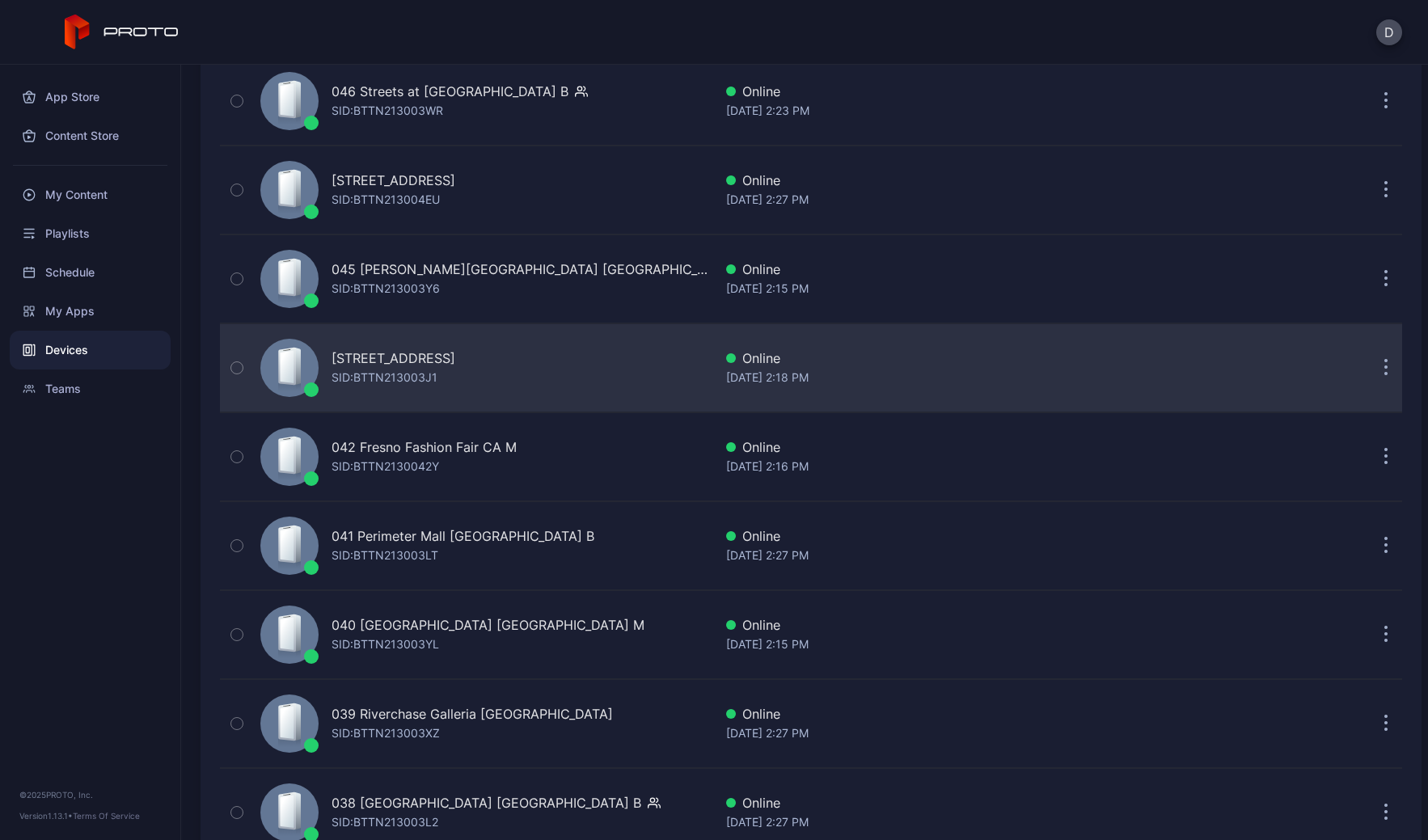
scroll to position [397, 0]
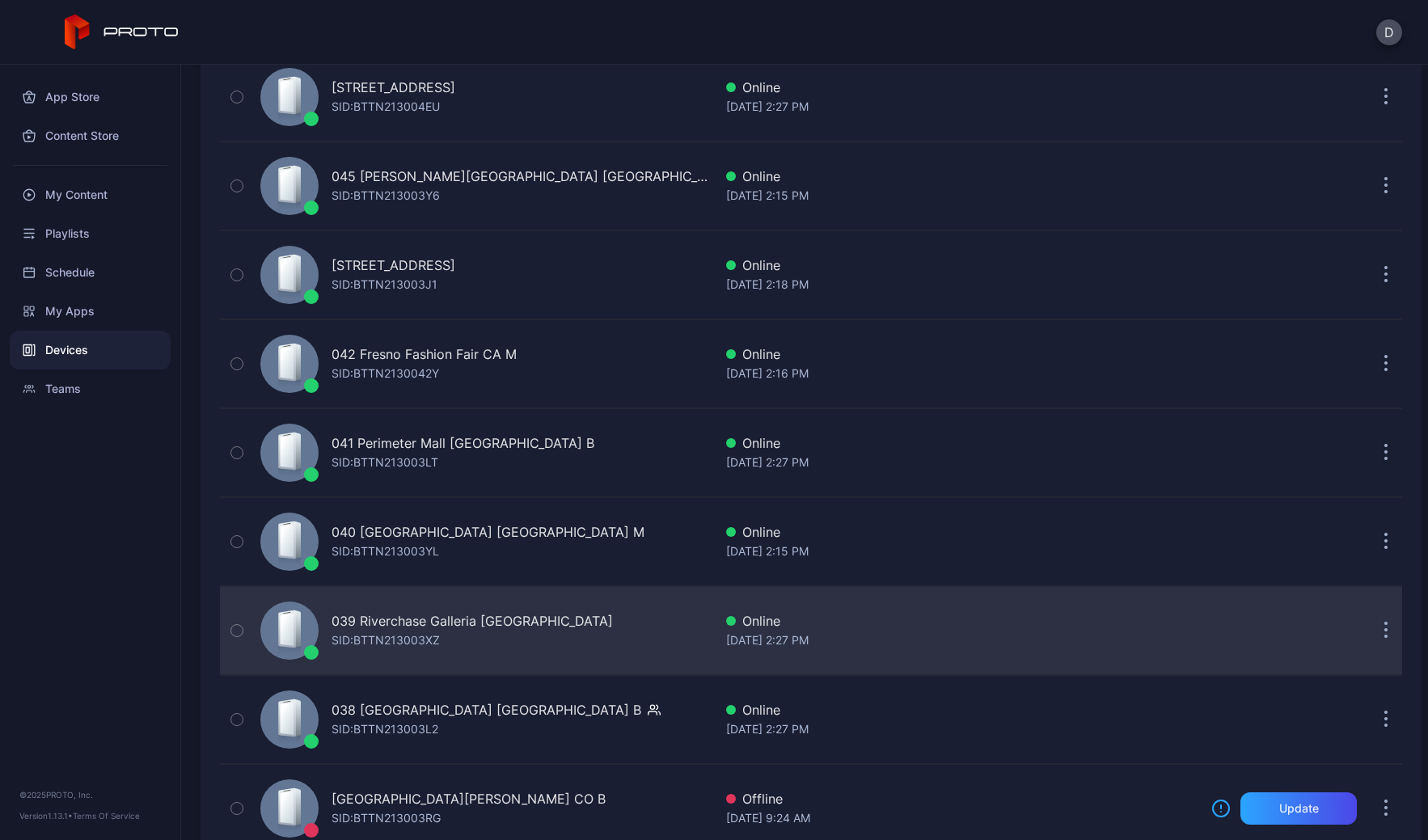
click at [552, 633] on div "039 Riverchase Galleria AL B SID: BTTN213003XZ" at bounding box center [483, 631] width 459 height 81
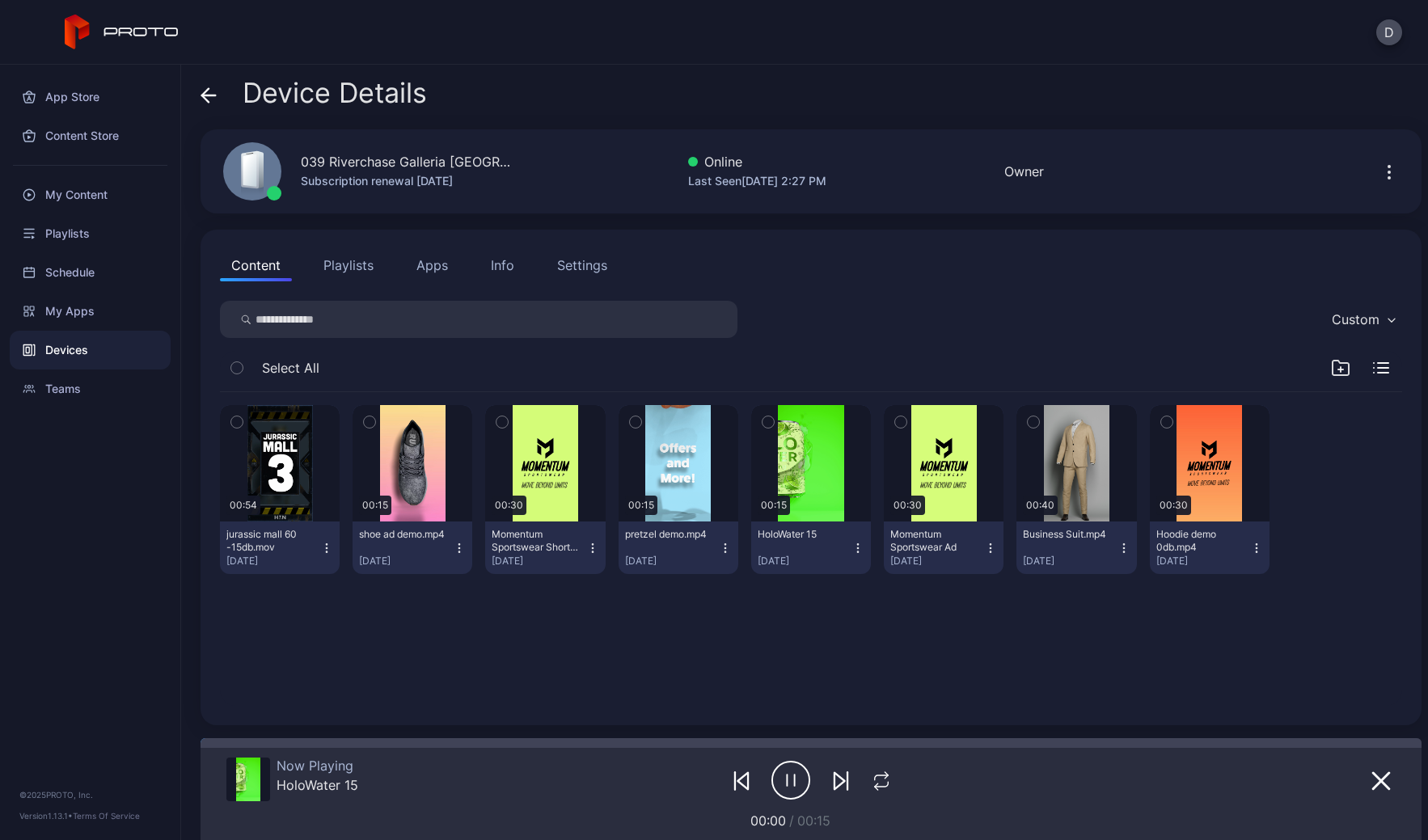
click at [209, 98] on icon at bounding box center [208, 95] width 16 height 16
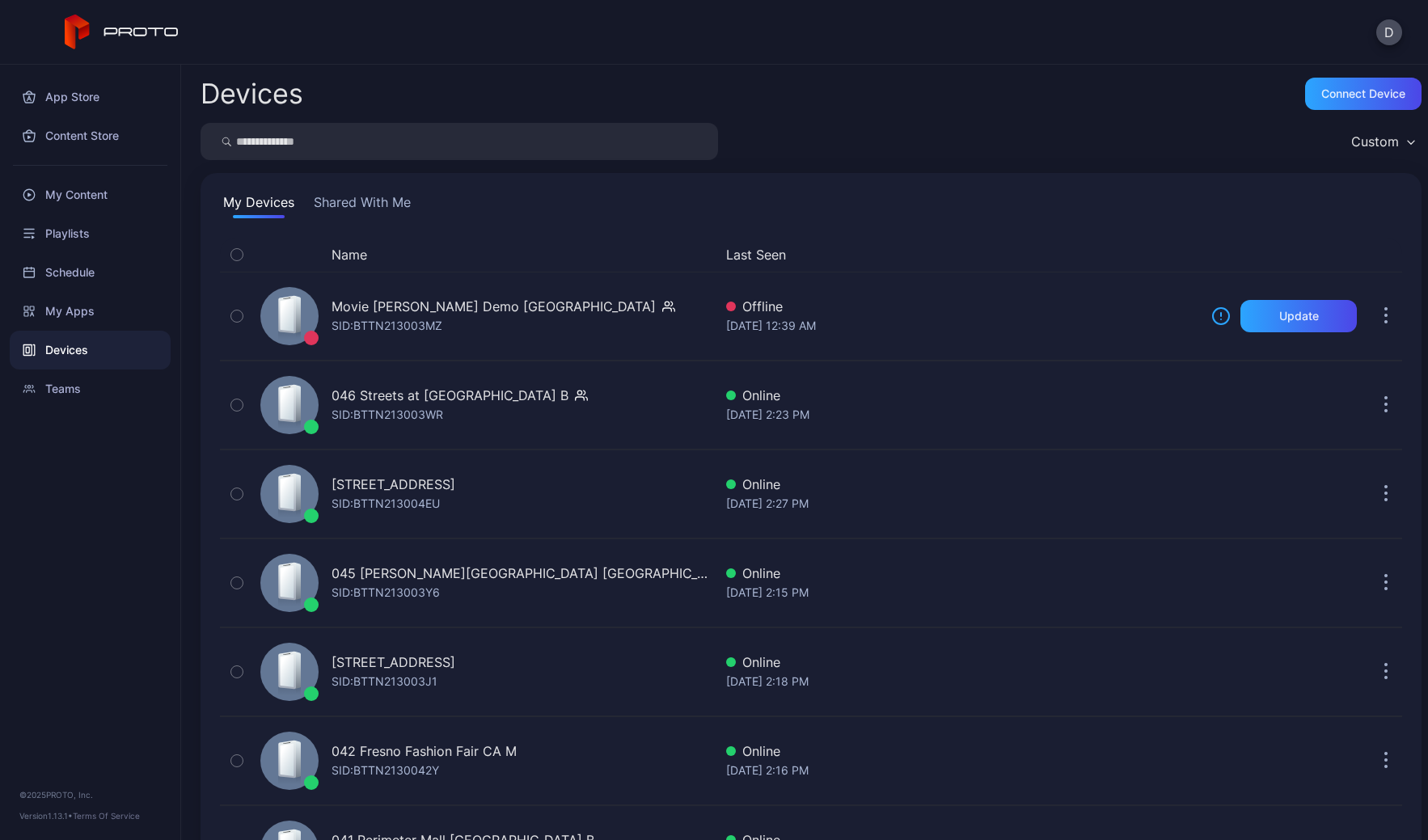
scroll to position [397, 0]
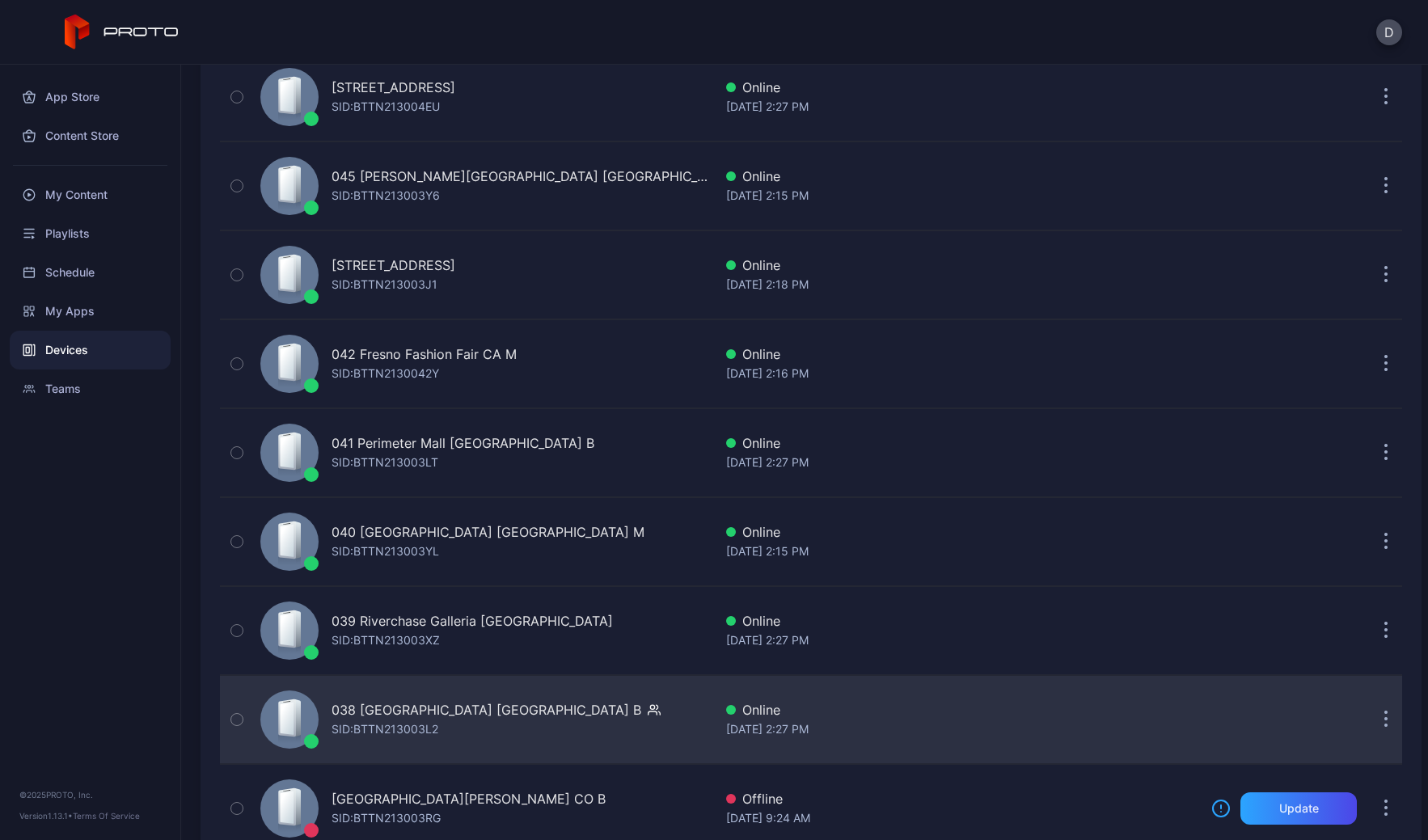
click at [556, 723] on div "038 Mayfair Mall WI B SID: BTTN213003L2" at bounding box center [483, 720] width 459 height 81
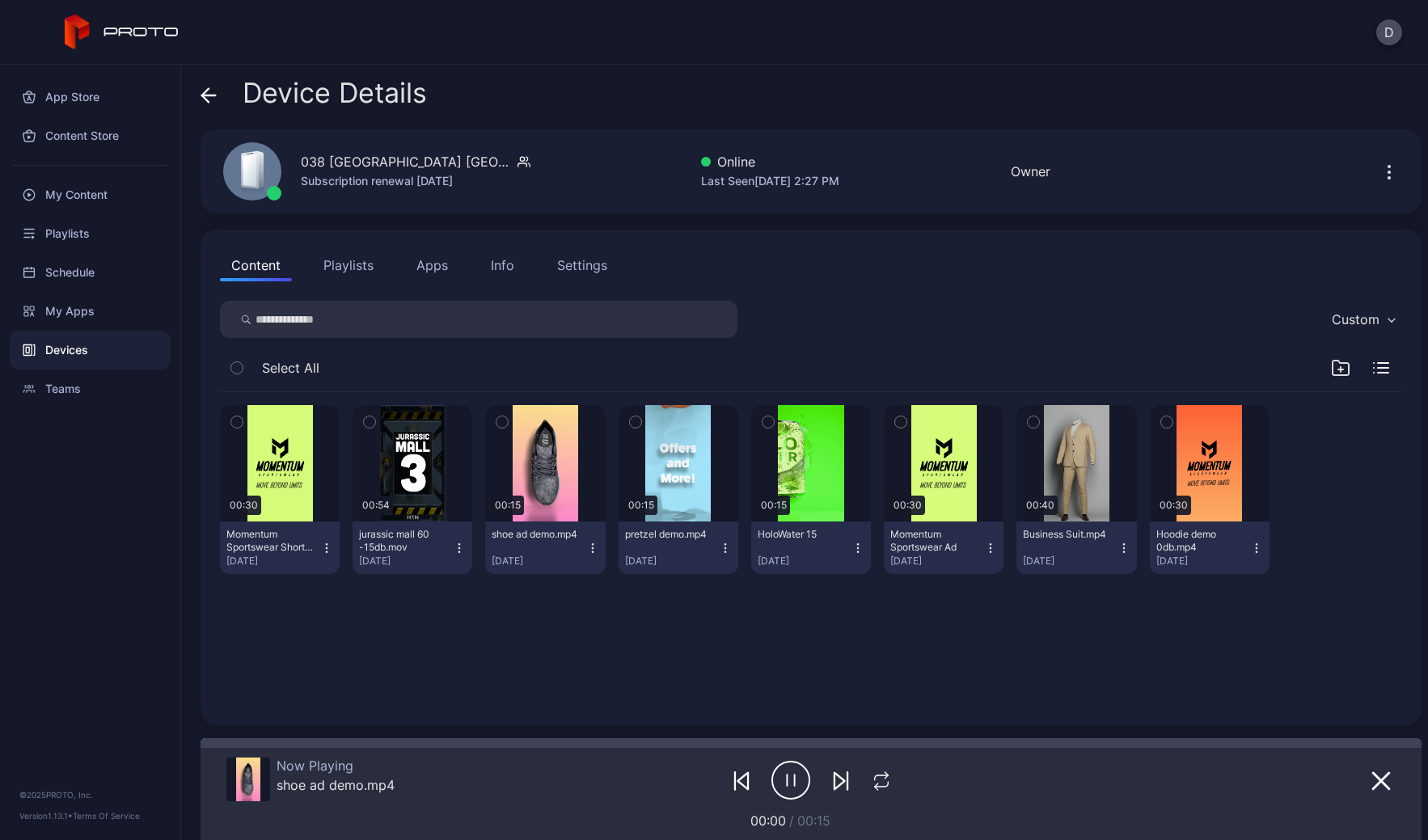
click at [213, 96] on icon at bounding box center [208, 95] width 16 height 16
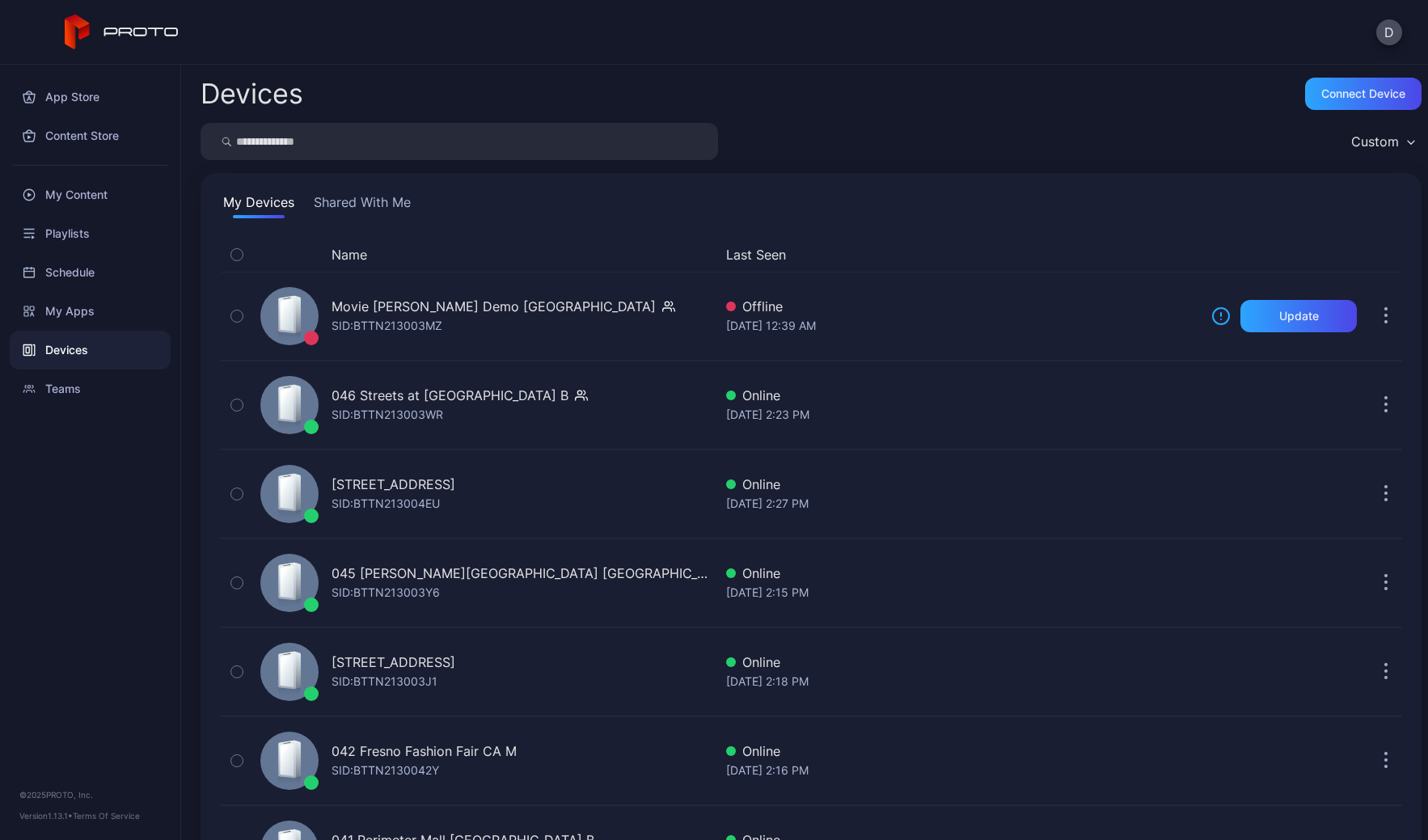
scroll to position [397, 0]
